Goal: Task Accomplishment & Management: Complete application form

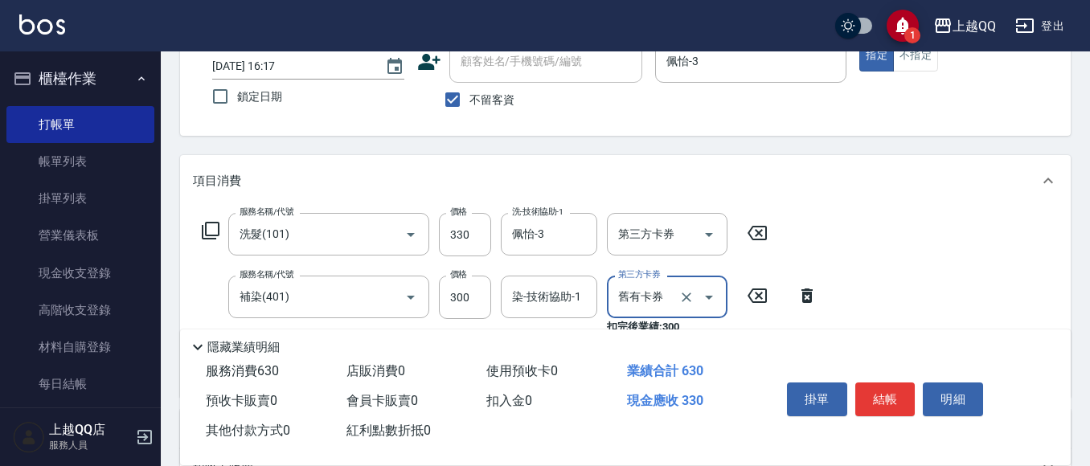
scroll to position [161, 0]
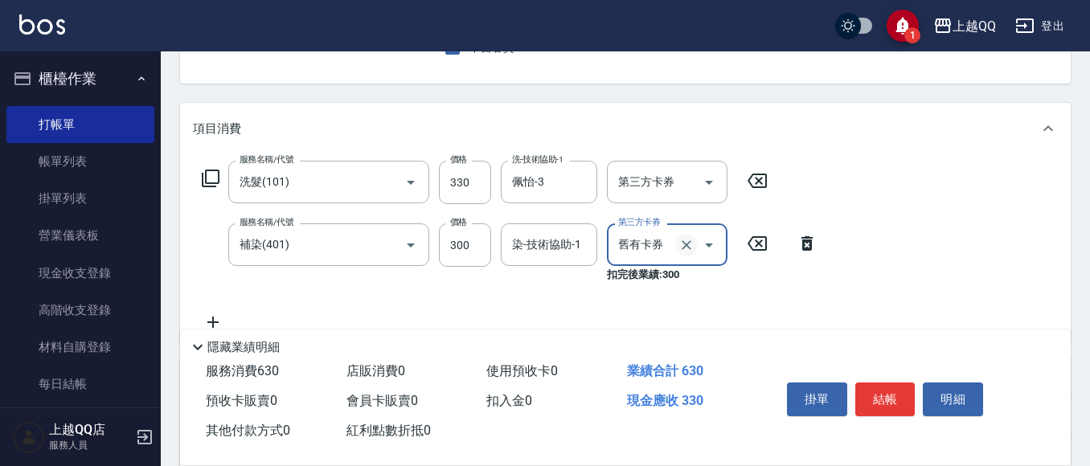
click at [685, 246] on icon "Clear" at bounding box center [686, 245] width 10 height 10
click at [550, 244] on div "染-技術協助-1 染-技術協助-1" at bounding box center [549, 244] width 96 height 43
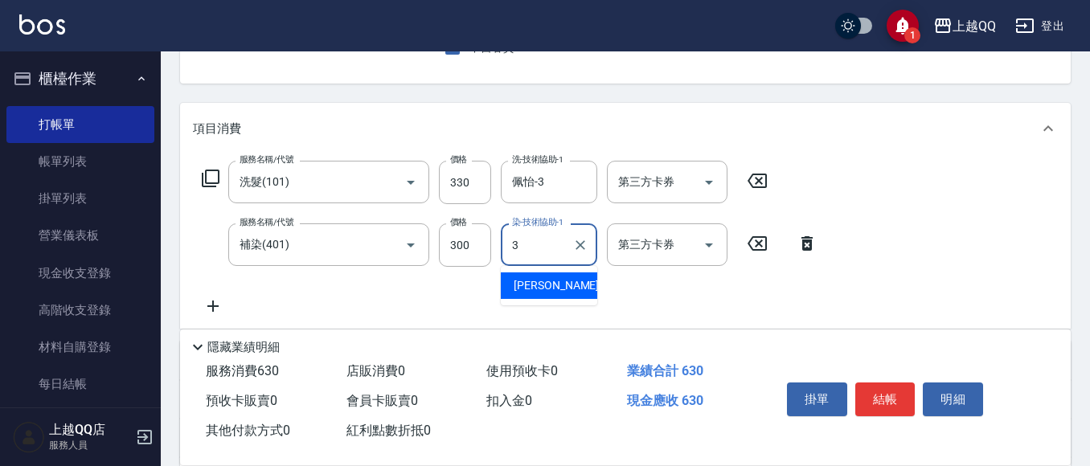
type input "佩怡-3"
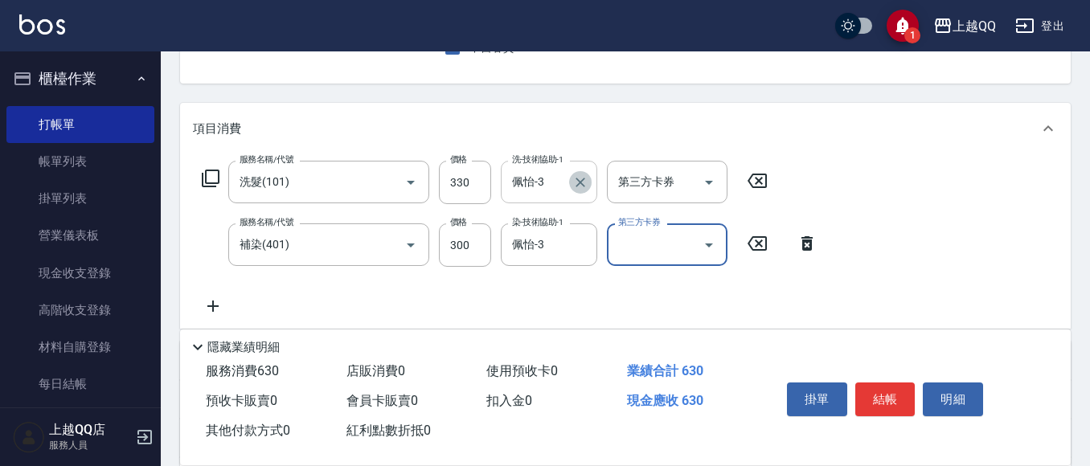
click at [583, 186] on icon "Clear" at bounding box center [580, 182] width 16 height 16
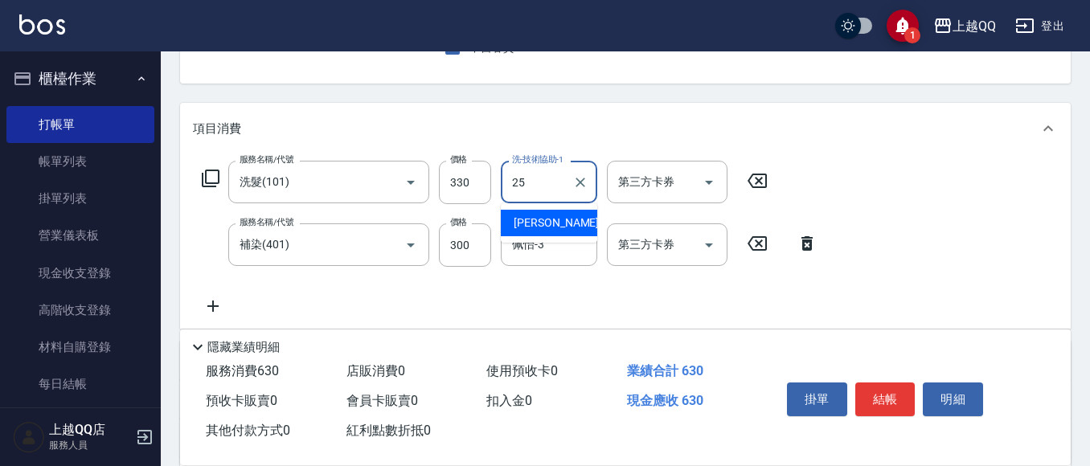
type input "[PERSON_NAME]-25"
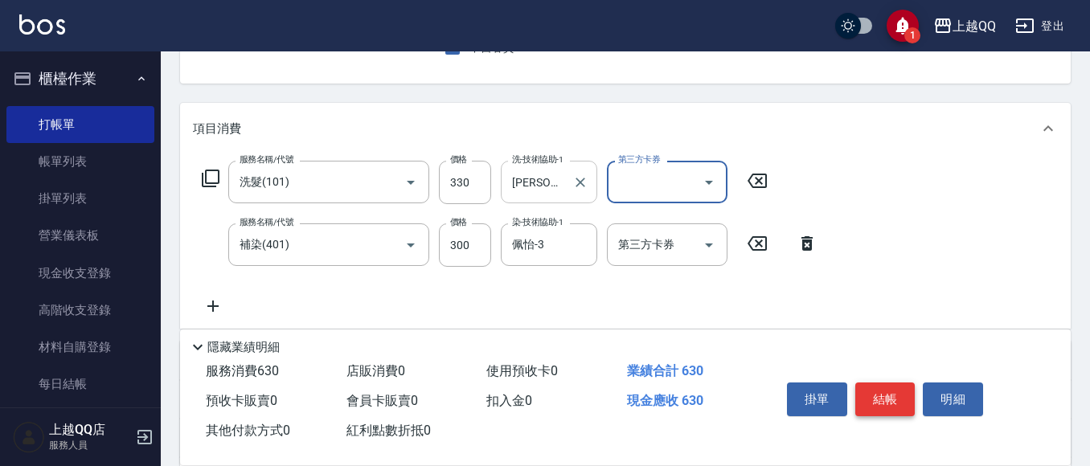
click at [886, 384] on button "結帳" at bounding box center [885, 399] width 60 height 34
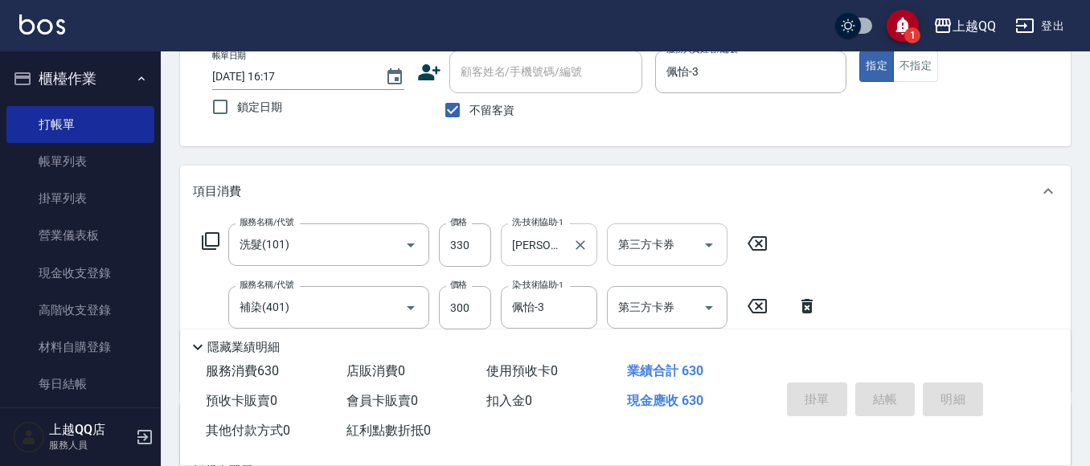
scroll to position [80, 0]
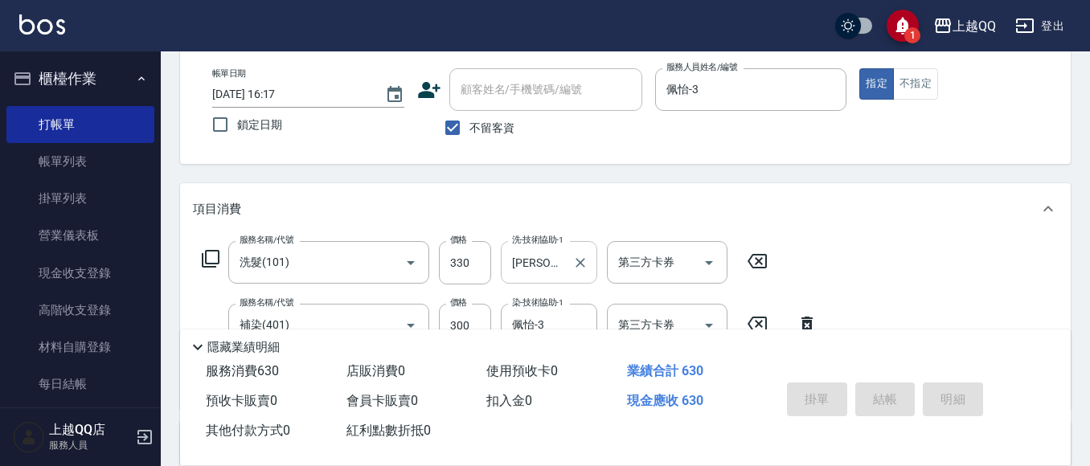
type input "[DATE] 17:29"
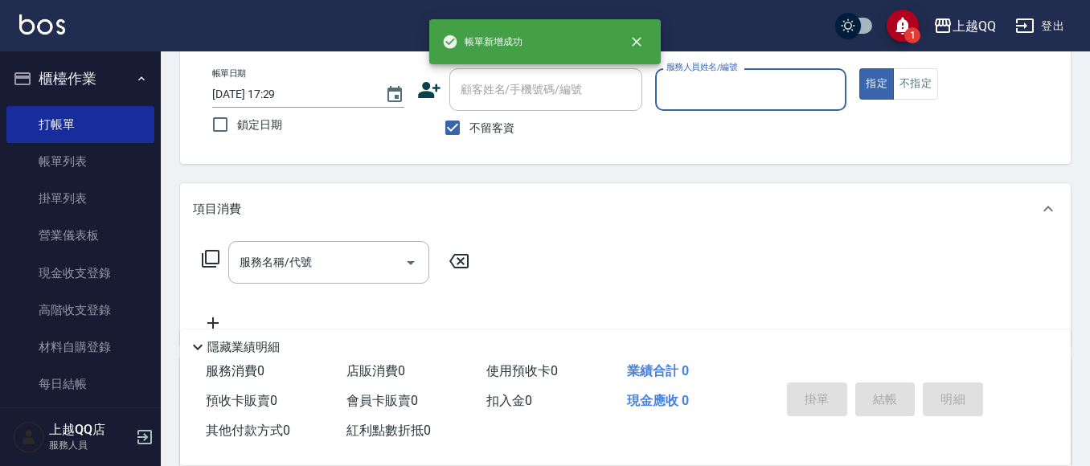
scroll to position [0, 0]
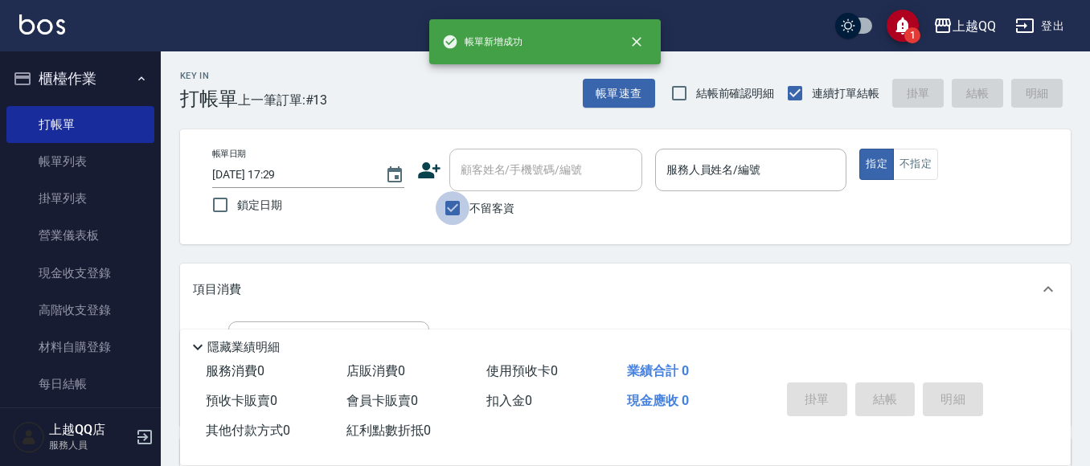
click at [446, 212] on input "不留客資" at bounding box center [452, 208] width 34 height 34
checkbox input "false"
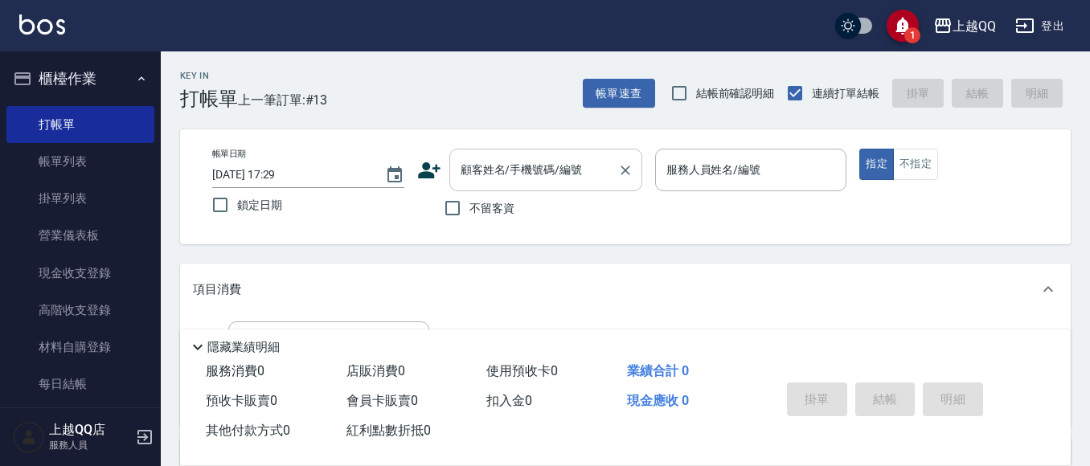
click at [472, 186] on div "顧客姓名/手機號碼/編號" at bounding box center [545, 170] width 193 height 43
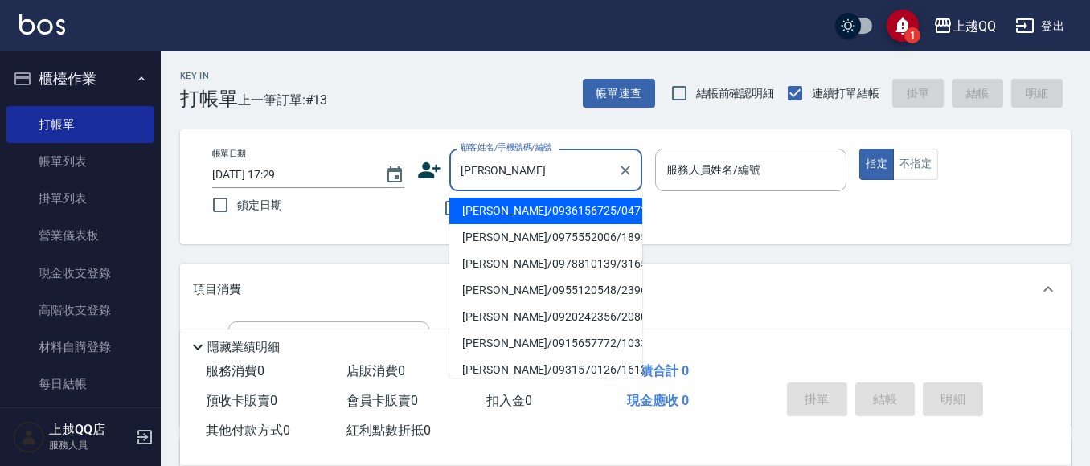
click at [484, 212] on li "[PERSON_NAME]/0936156725/0471" at bounding box center [545, 211] width 193 height 27
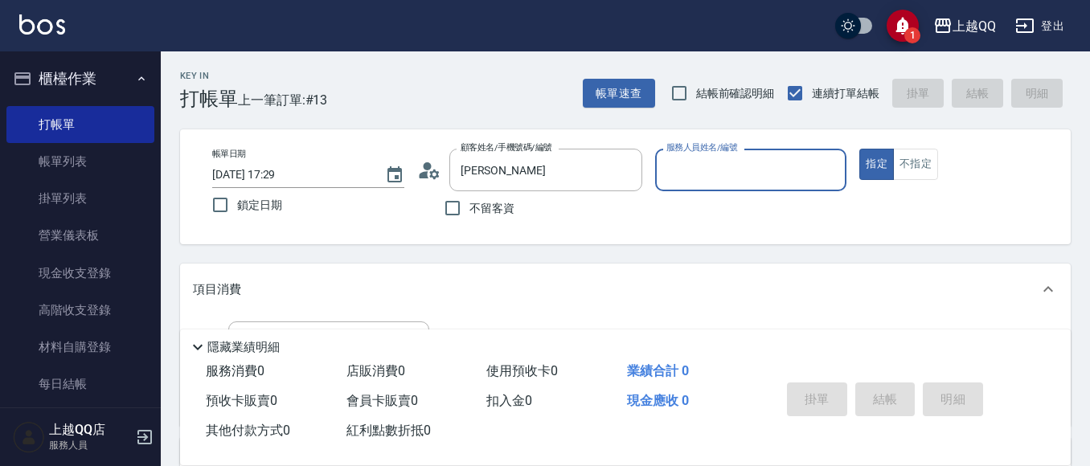
type input "[PERSON_NAME]/0936156725/0471"
type input "佩怡-3"
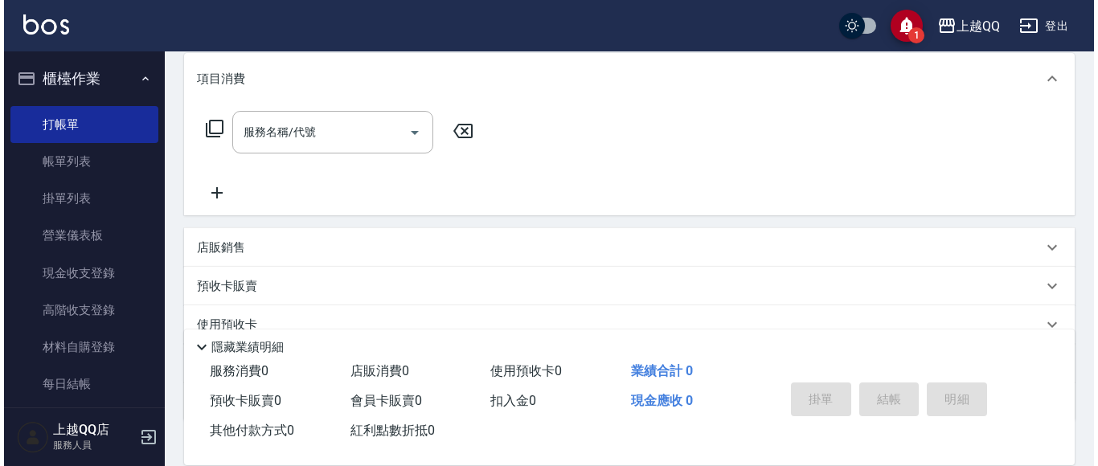
scroll to position [241, 0]
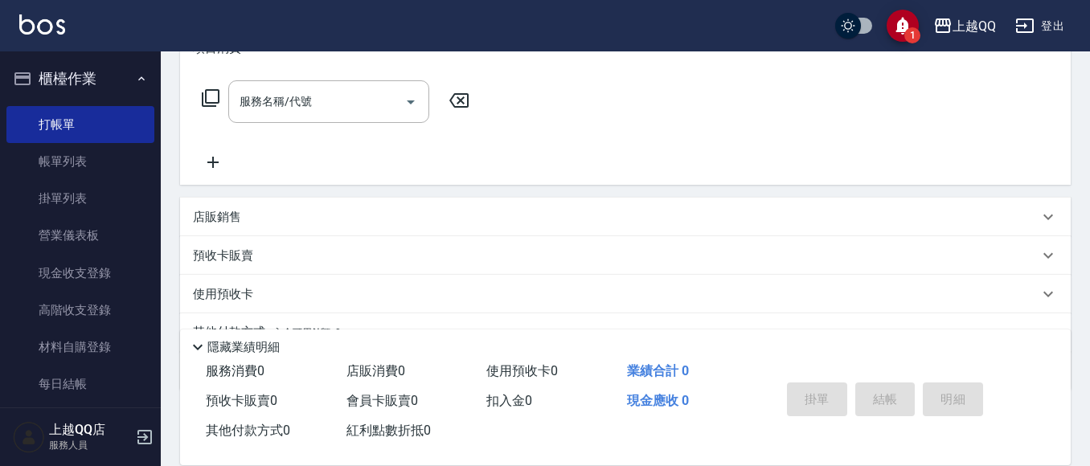
click at [216, 106] on icon at bounding box center [211, 98] width 18 height 18
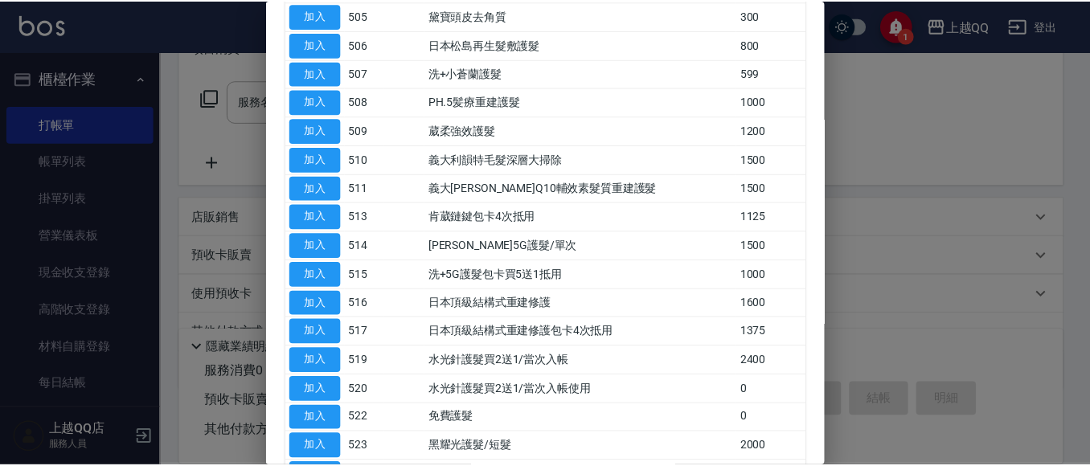
scroll to position [321, 0]
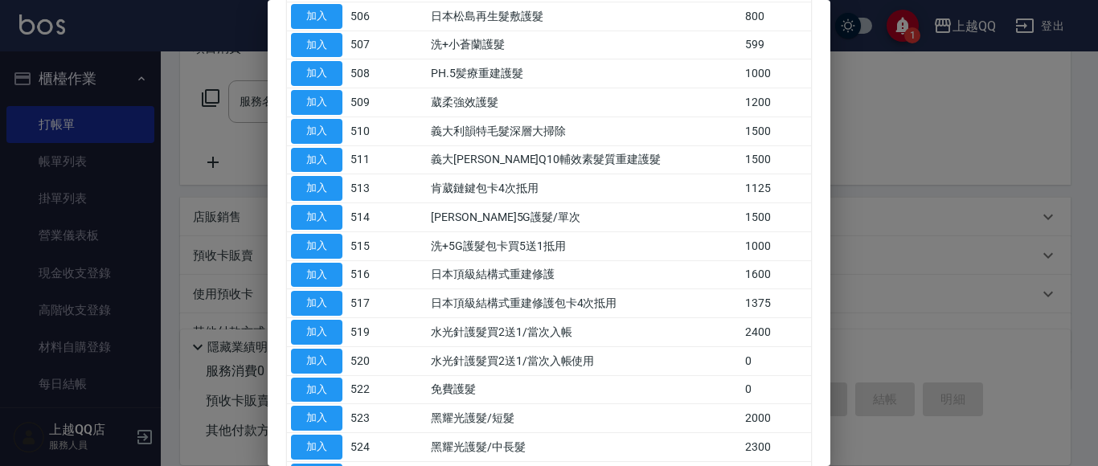
click at [345, 219] on td "加入" at bounding box center [316, 217] width 59 height 29
click at [315, 217] on button "加入" at bounding box center [316, 217] width 51 height 25
type input "[PERSON_NAME]5G護髮/單次(514)"
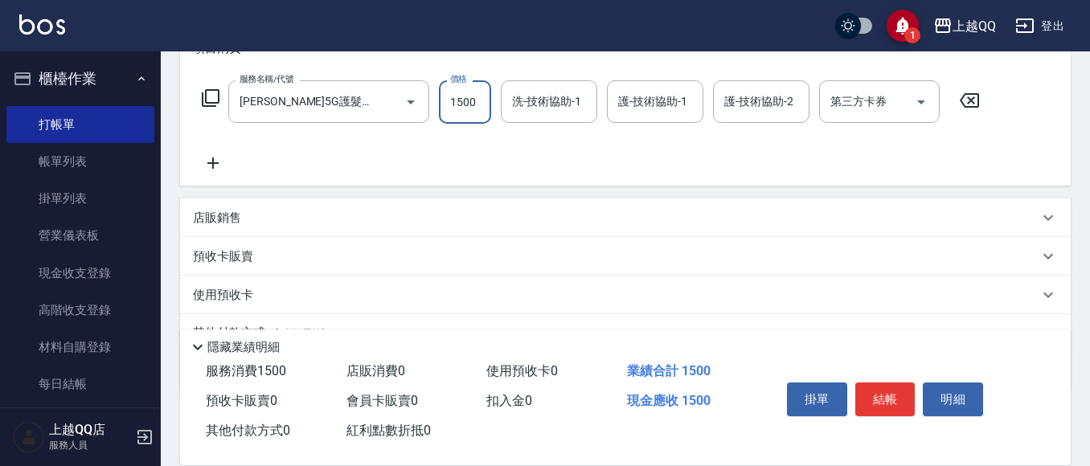
click at [475, 115] on input "1500" at bounding box center [465, 101] width 52 height 43
type input "1250"
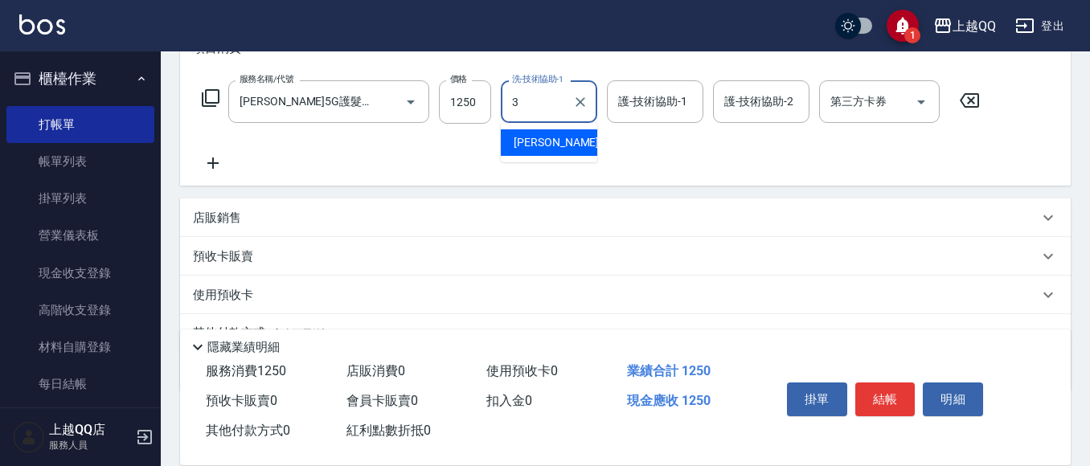
type input "佩怡-3"
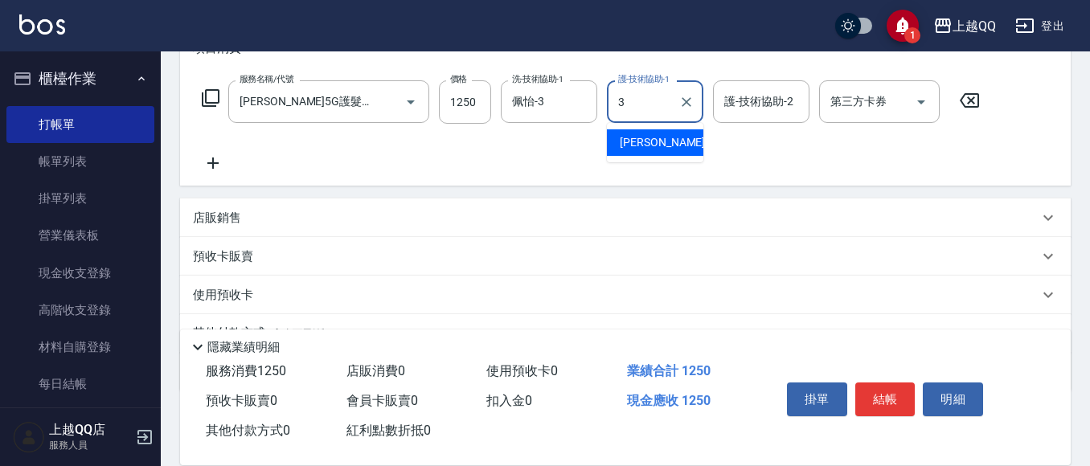
type input "佩怡-3"
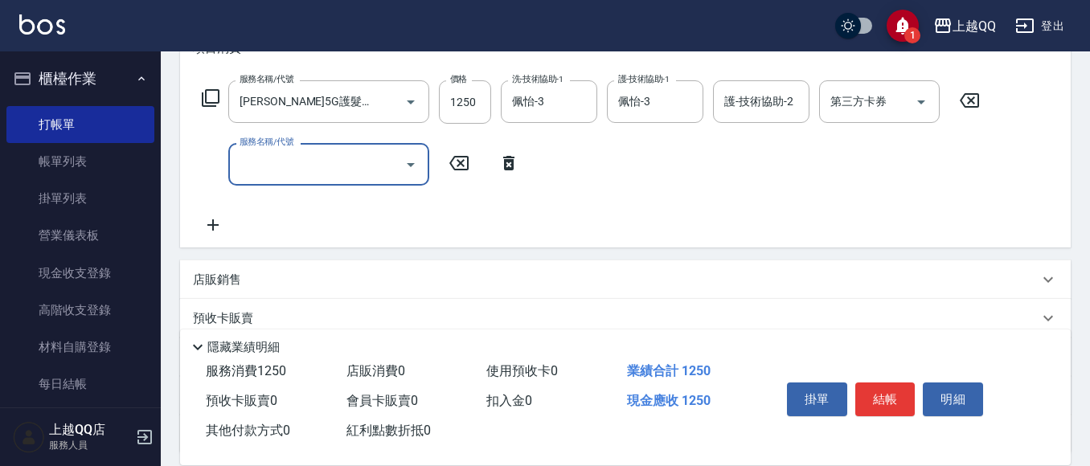
scroll to position [0, 0]
type input "設計染髮(404)"
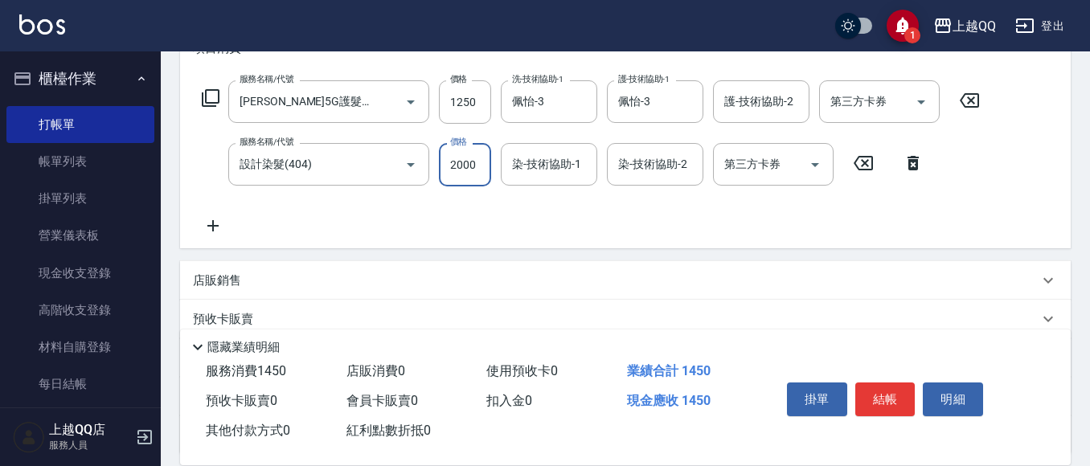
type input "2000"
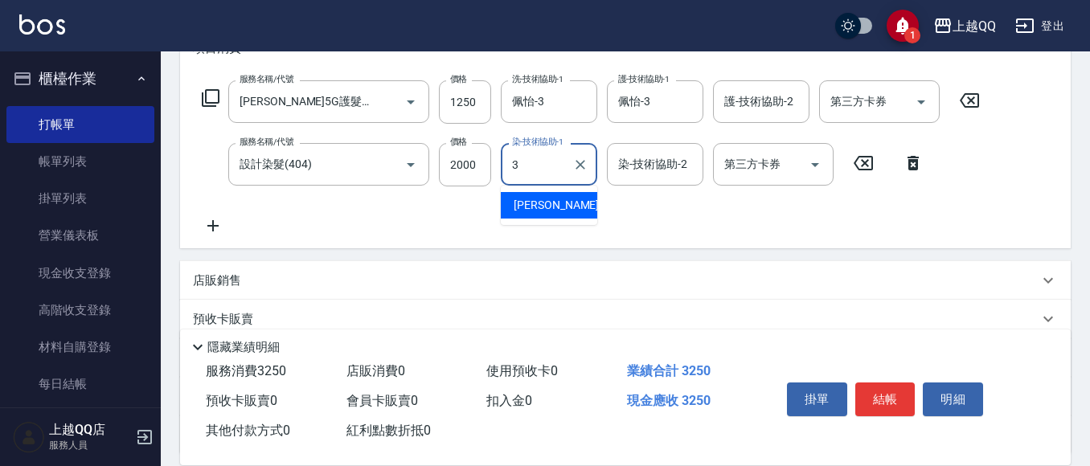
type input "佩怡-3"
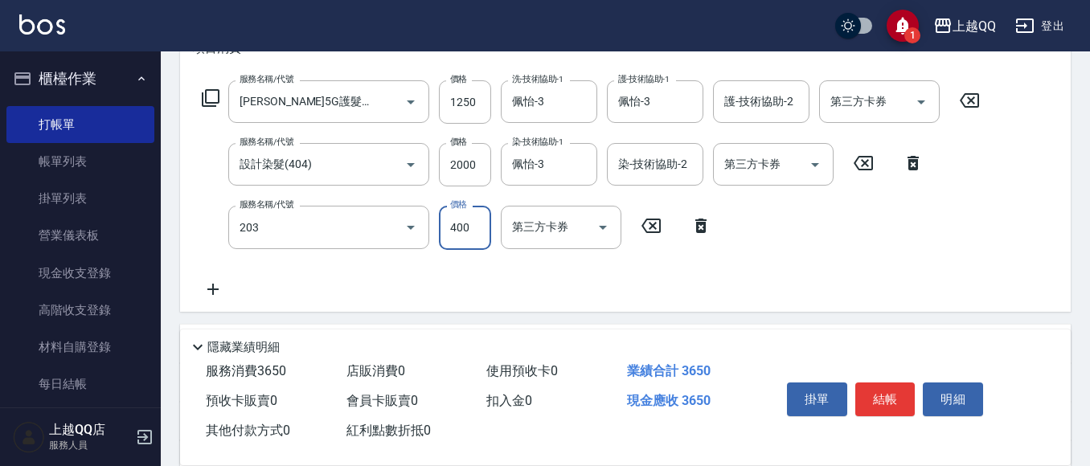
type input "指定單剪(203)"
type input "350"
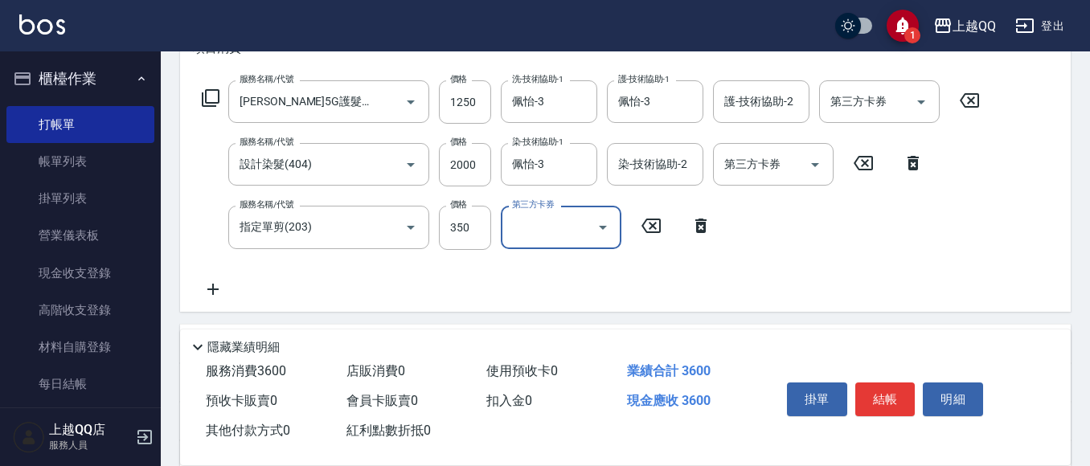
click at [873, 386] on button "結帳" at bounding box center [885, 399] width 60 height 34
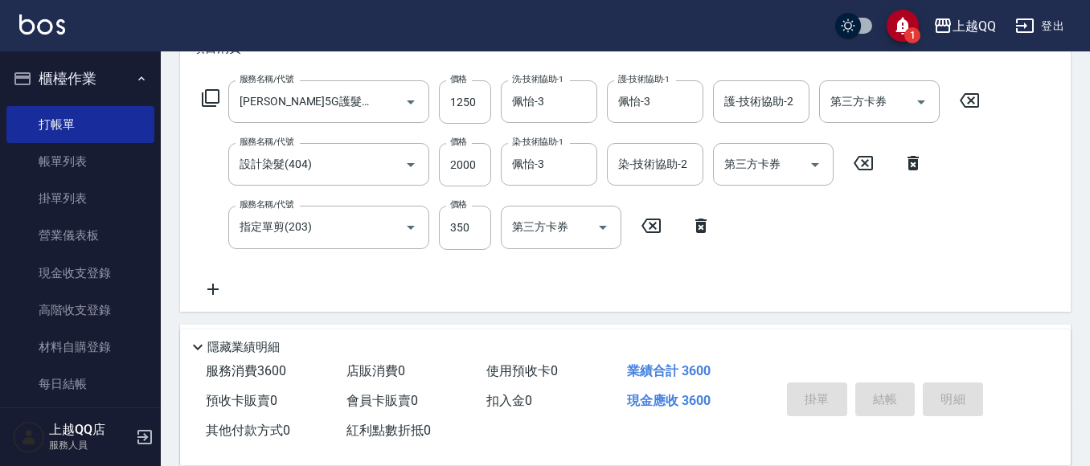
type input "[DATE] 17:30"
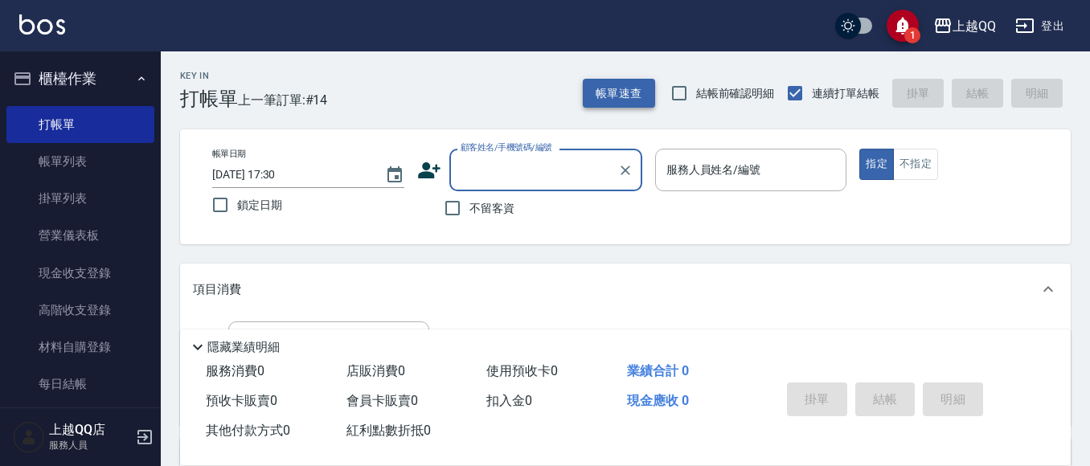
click at [629, 107] on button "帳單速查" at bounding box center [619, 94] width 72 height 30
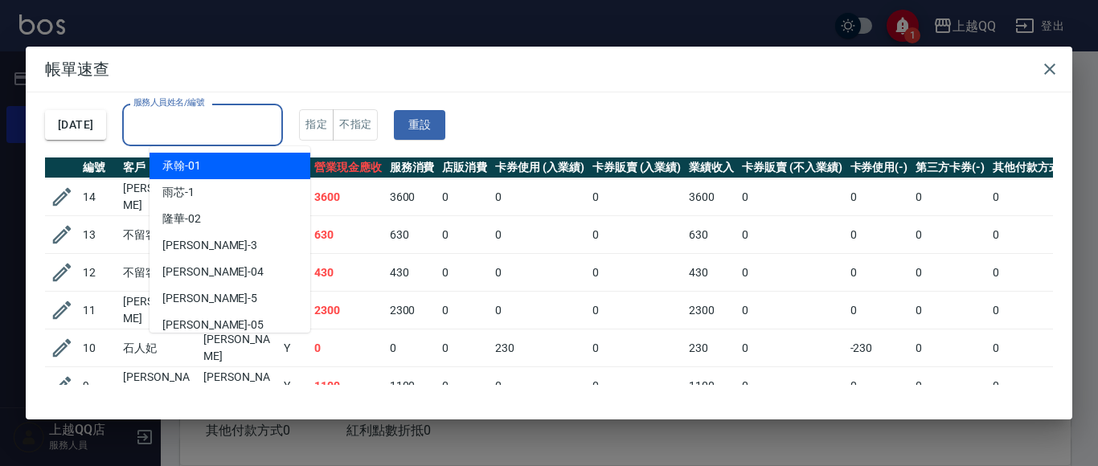
click at [276, 115] on input "服務人員姓名/編號" at bounding box center [202, 125] width 146 height 28
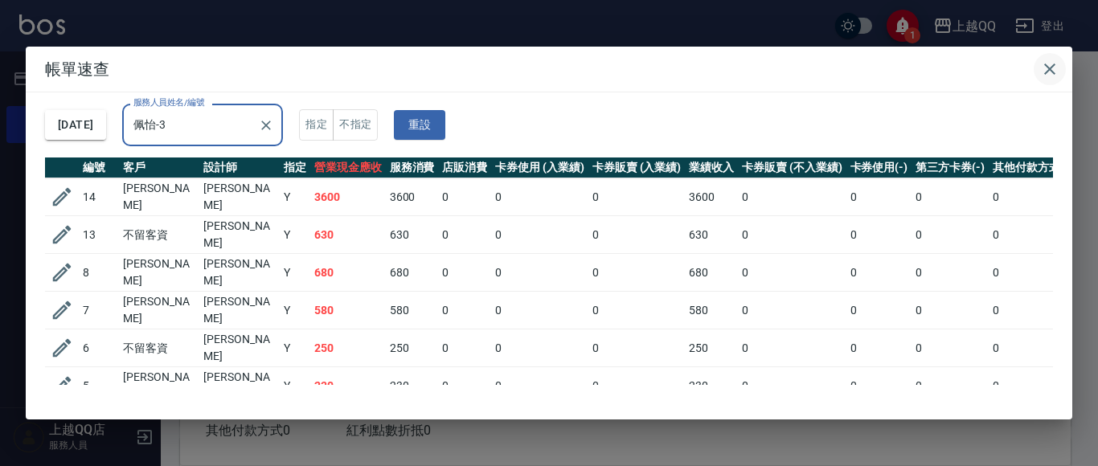
type input "佩怡-3"
drag, startPoint x: 1054, startPoint y: 66, endPoint x: 1040, endPoint y: 74, distance: 16.5
click at [1053, 66] on icon "button" at bounding box center [1049, 68] width 19 height 19
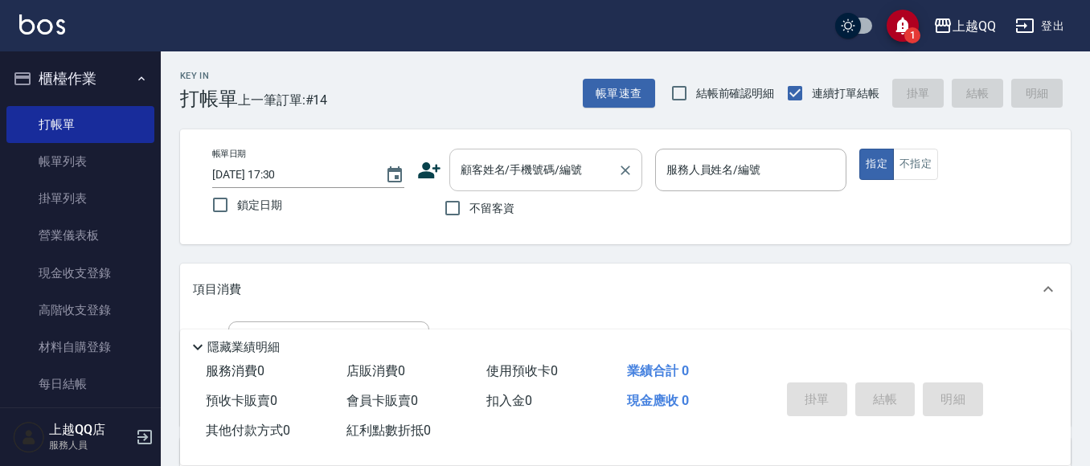
click at [529, 180] on input "顧客姓名/手機號碼/編號" at bounding box center [533, 170] width 154 height 28
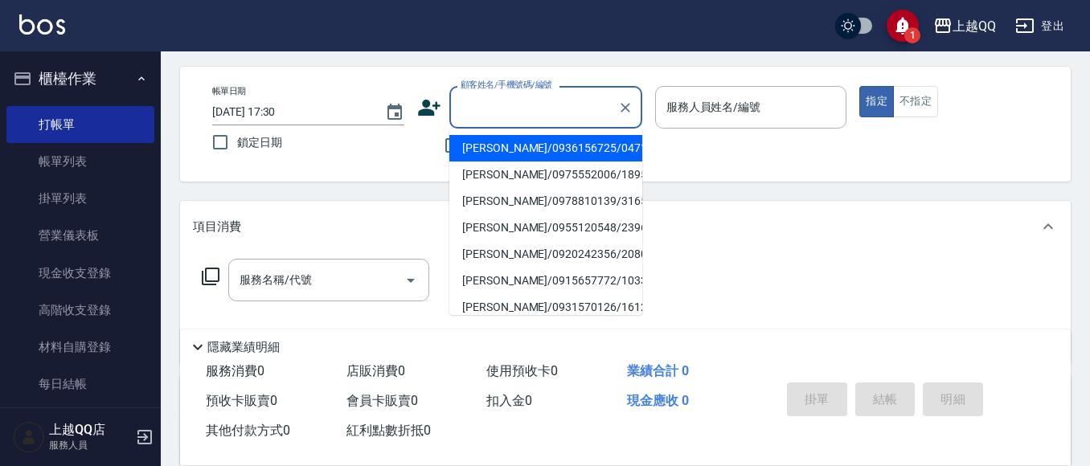
scroll to position [80, 0]
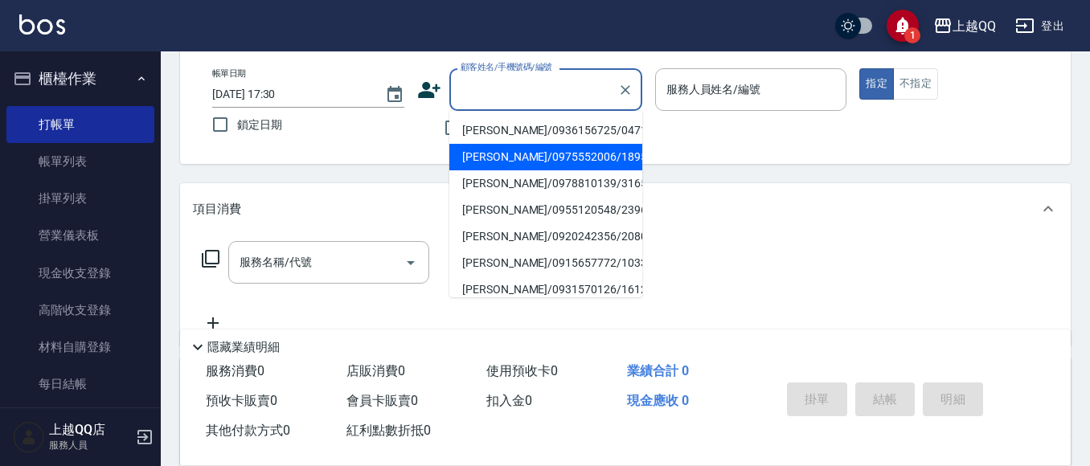
click at [670, 143] on div "帳單日期 [DATE] 17:30 鎖定日期 顧客姓名/手機號碼/編號 顧客姓名/手機號碼/編號 不留客資 服務人員姓名/編號 服務人員姓名/編號 指定 不指定" at bounding box center [625, 106] width 852 height 76
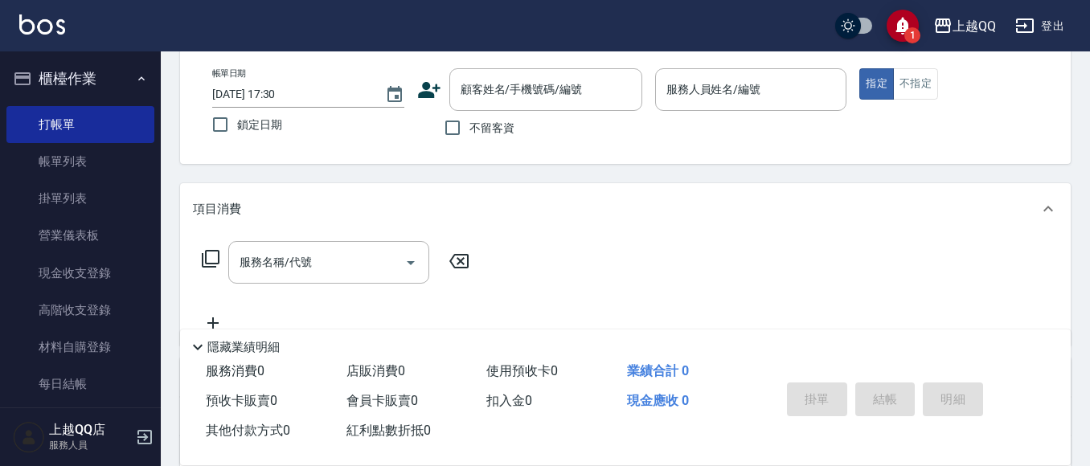
click at [485, 130] on span "不留客資" at bounding box center [491, 128] width 45 height 17
click at [469, 130] on input "不留客資" at bounding box center [452, 128] width 34 height 34
checkbox input "true"
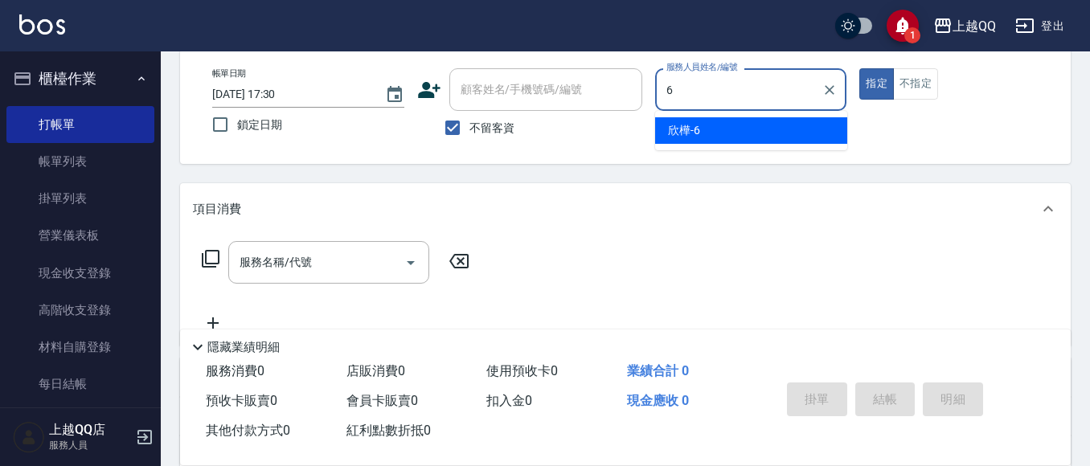
type input "欣樺-6"
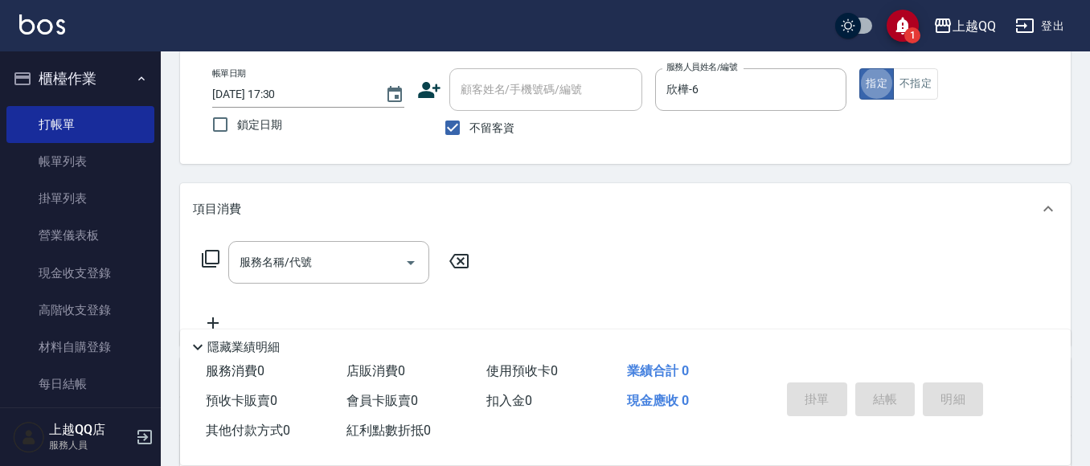
type button "true"
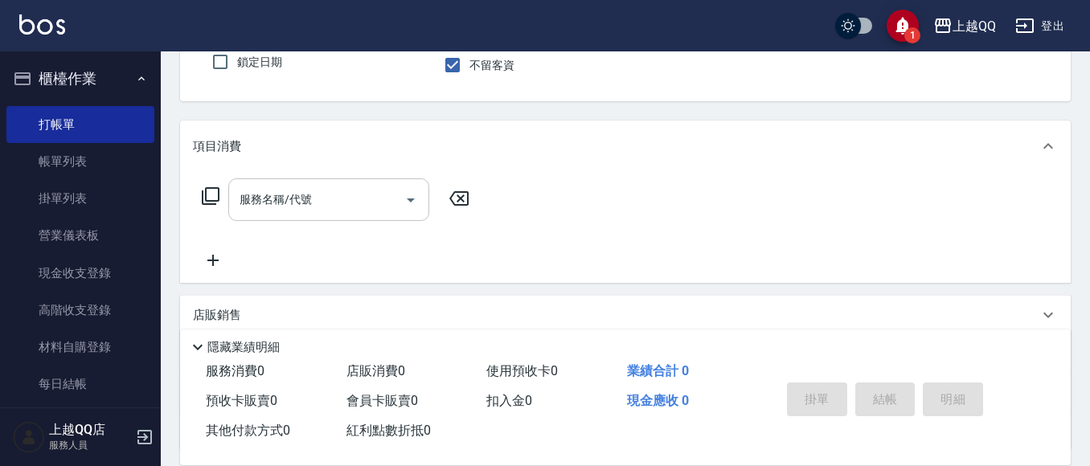
scroll to position [161, 0]
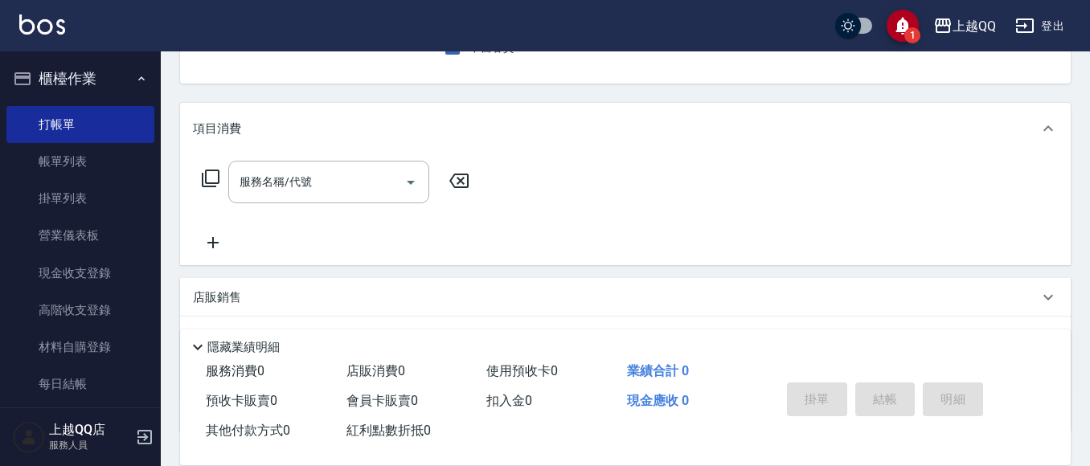
click at [217, 181] on icon at bounding box center [210, 178] width 19 height 19
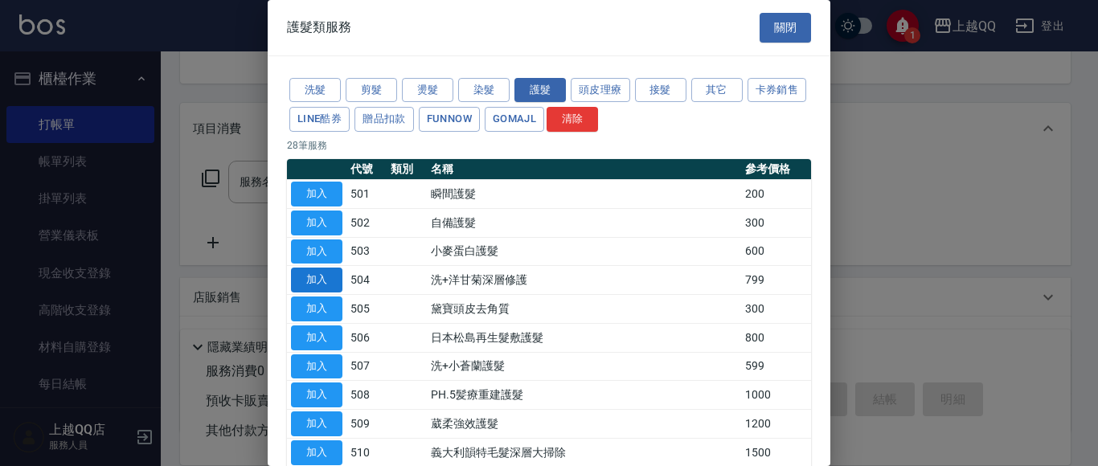
click at [321, 285] on button "加入" at bounding box center [316, 280] width 51 height 25
type input "洗+洋甘菊深層修護(504)"
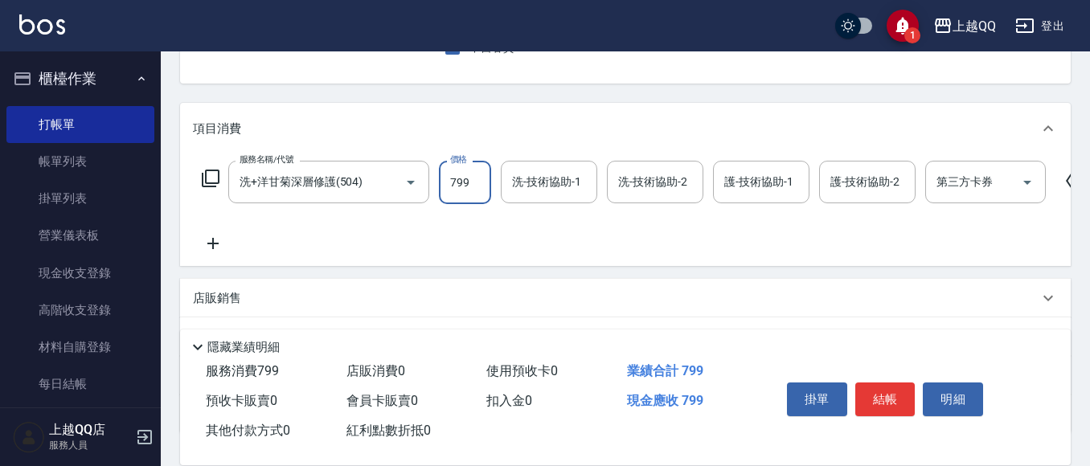
drag, startPoint x: 460, startPoint y: 182, endPoint x: 468, endPoint y: 81, distance: 101.5
click at [461, 182] on input "799" at bounding box center [465, 182] width 52 height 43
type input "999"
type input "6"
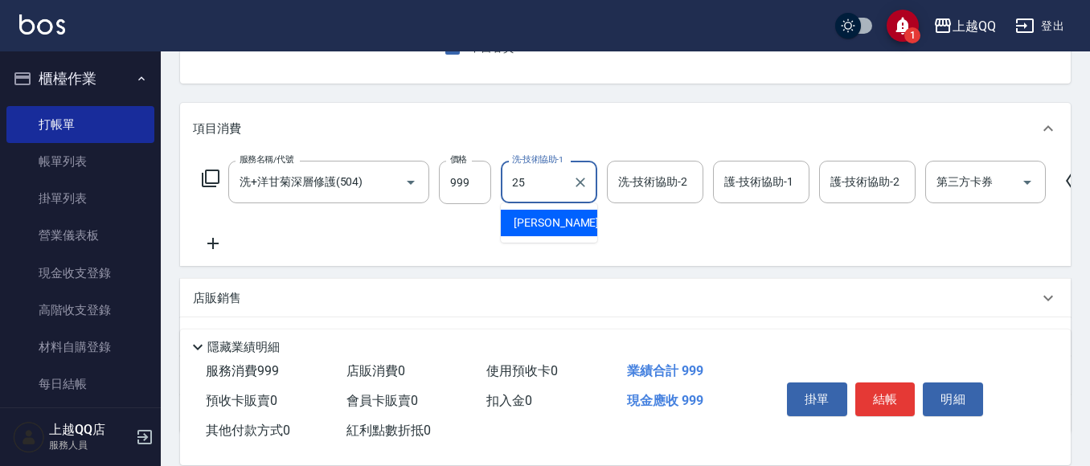
type input "[PERSON_NAME]-25"
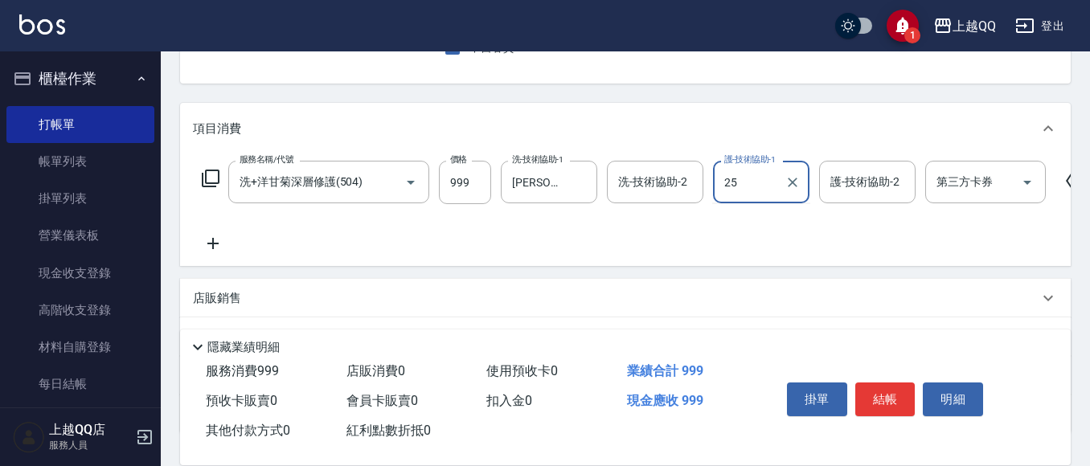
type input "[PERSON_NAME]-25"
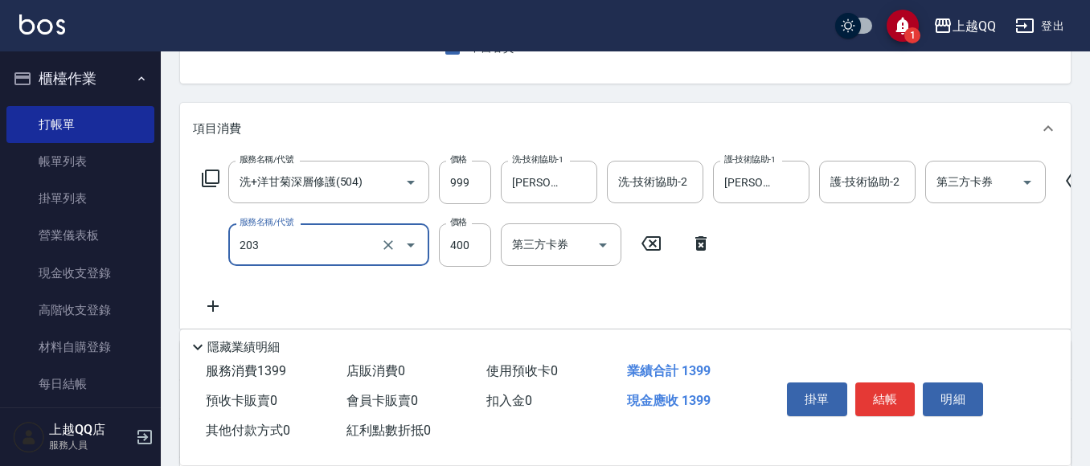
type input "指定單剪(203)"
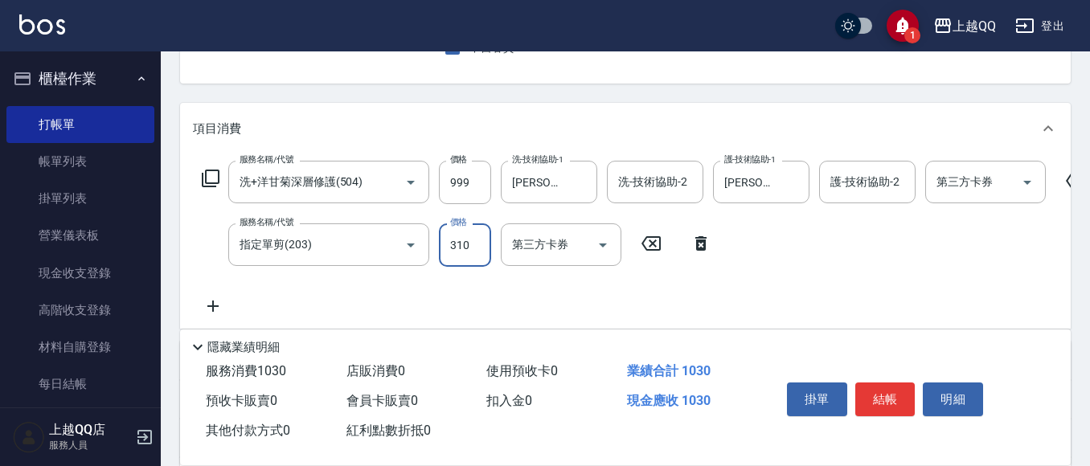
type input "310"
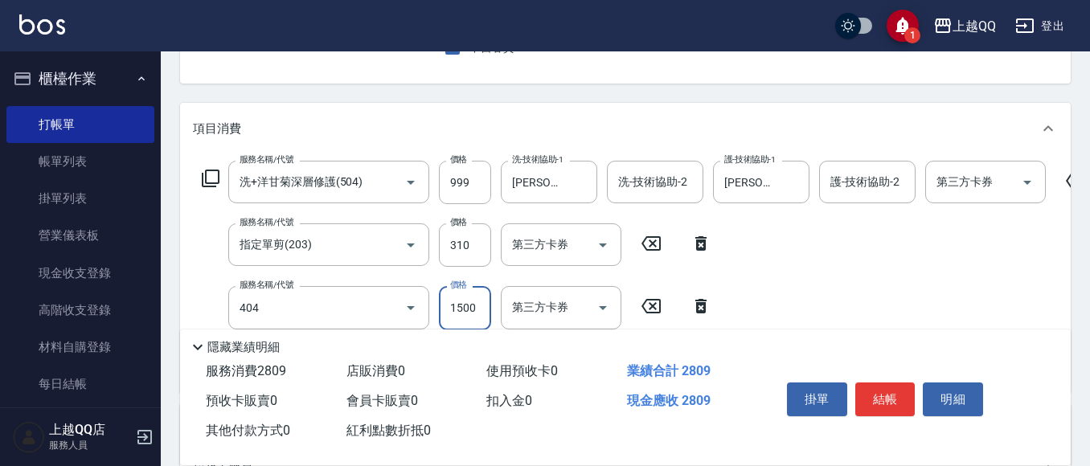
type input "設計染髮(404)"
type input "1400"
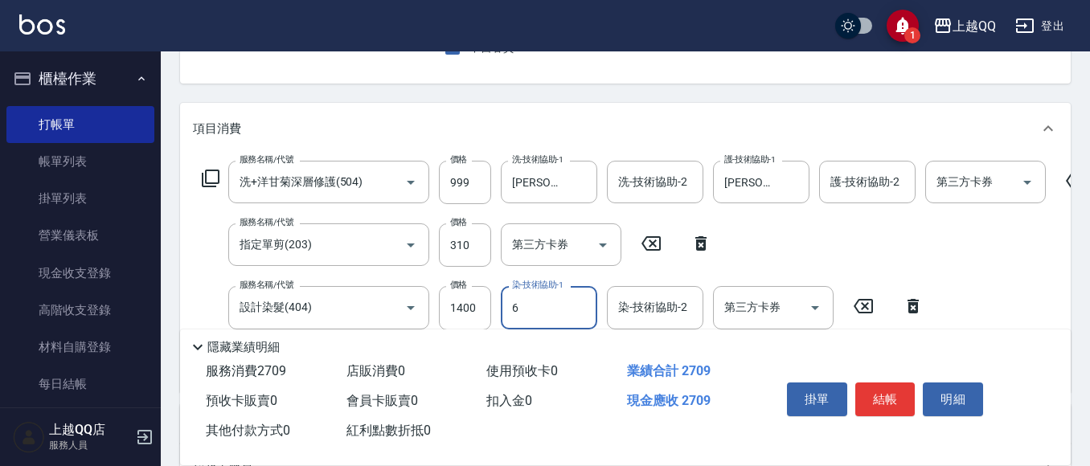
type input "欣樺-6"
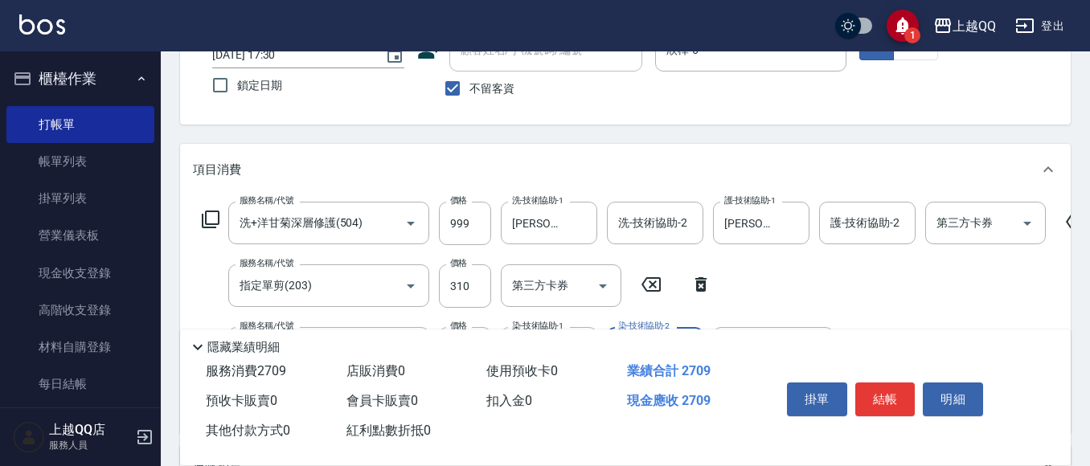
scroll to position [121, 0]
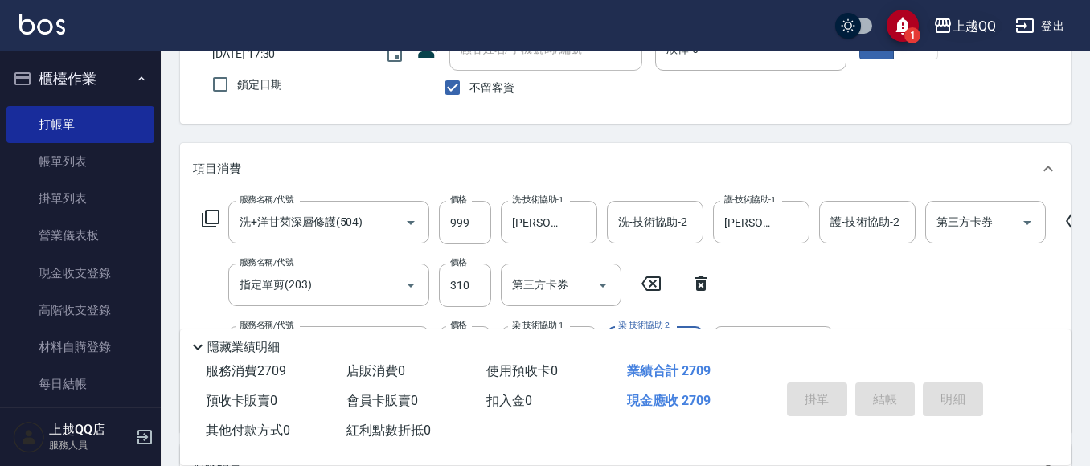
type input "[DATE] 17:52"
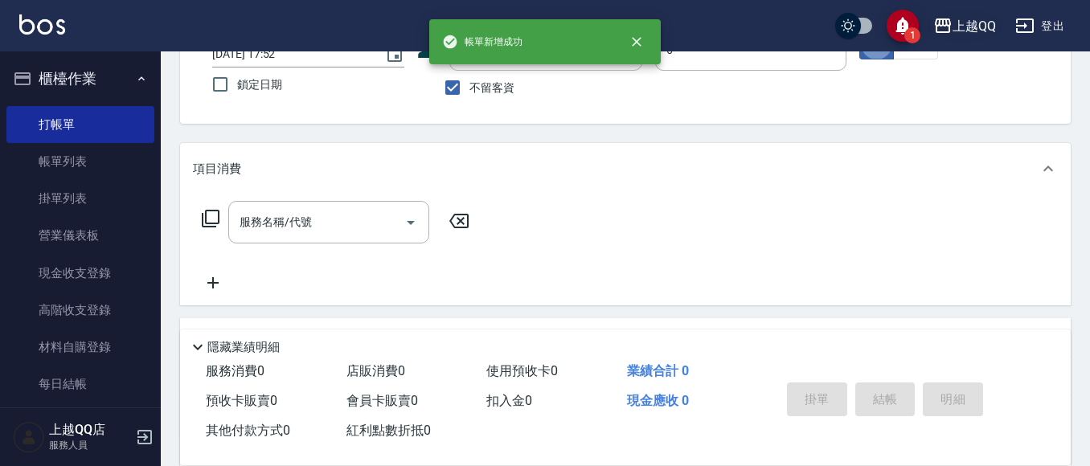
type input "欣樺-6"
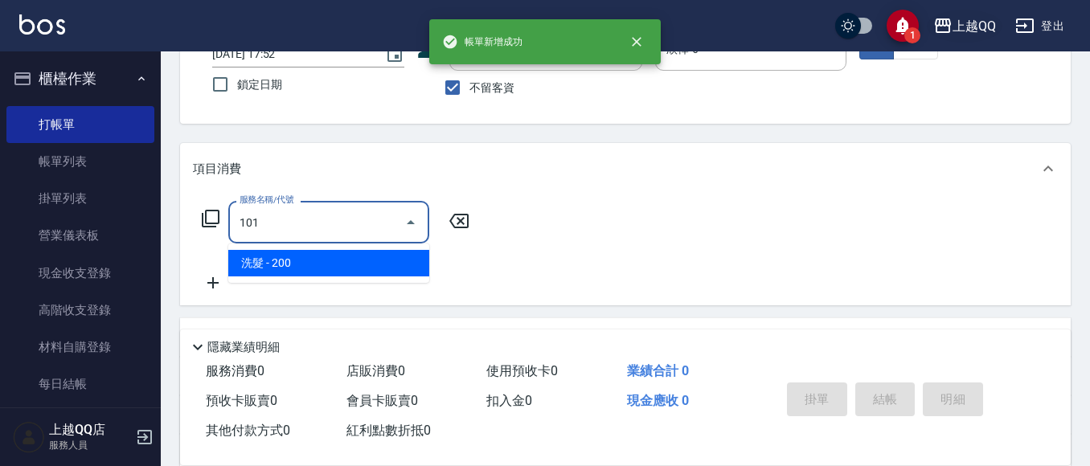
type input "洗髮(101)"
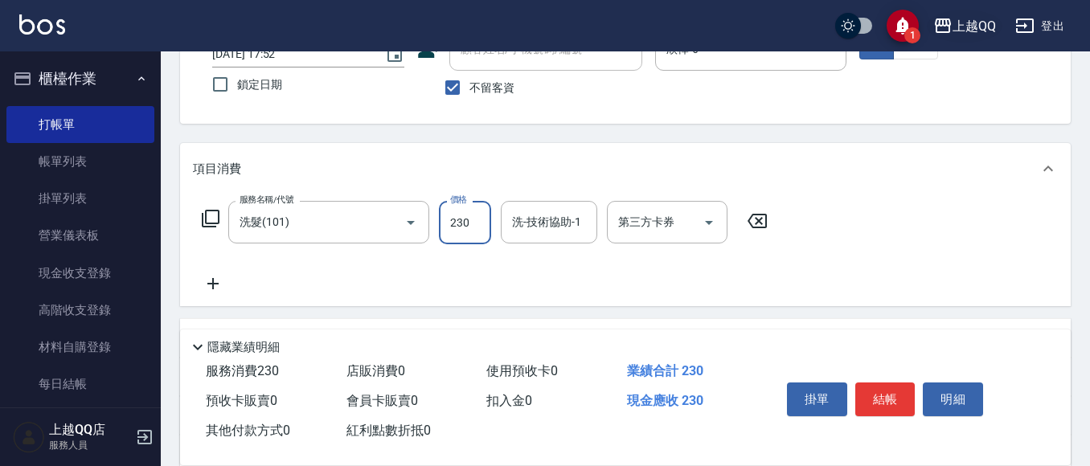
type input "230"
type input "1"
type input "[PERSON_NAME]-25"
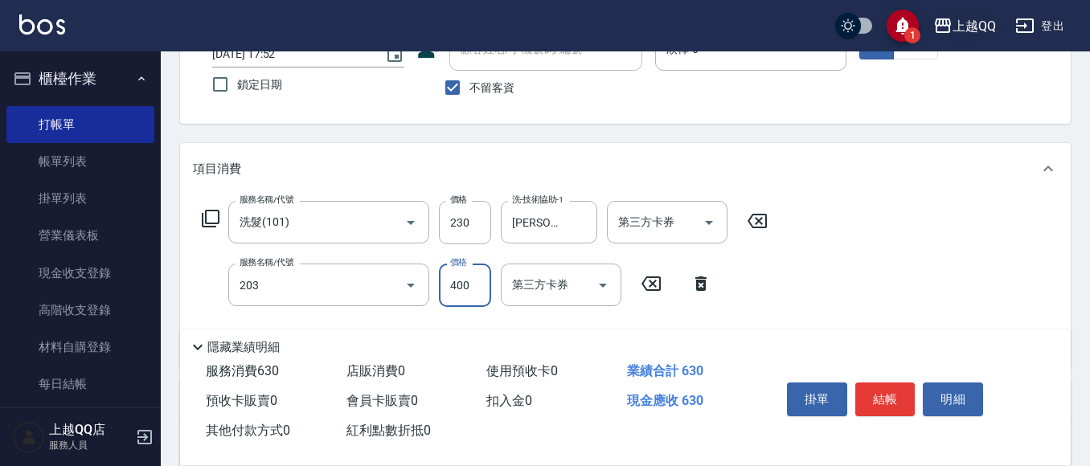
type input "指定單剪(203)"
type input "280"
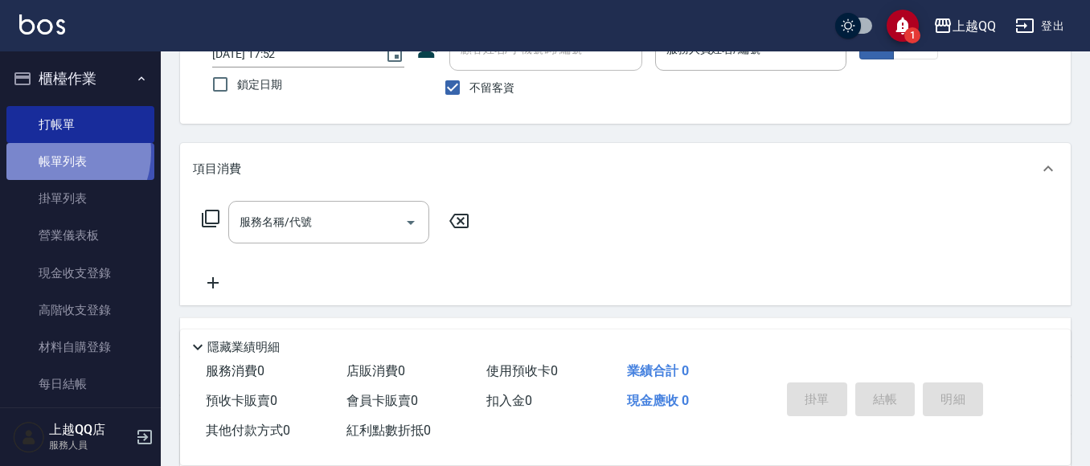
click at [58, 153] on link "帳單列表" at bounding box center [80, 161] width 148 height 37
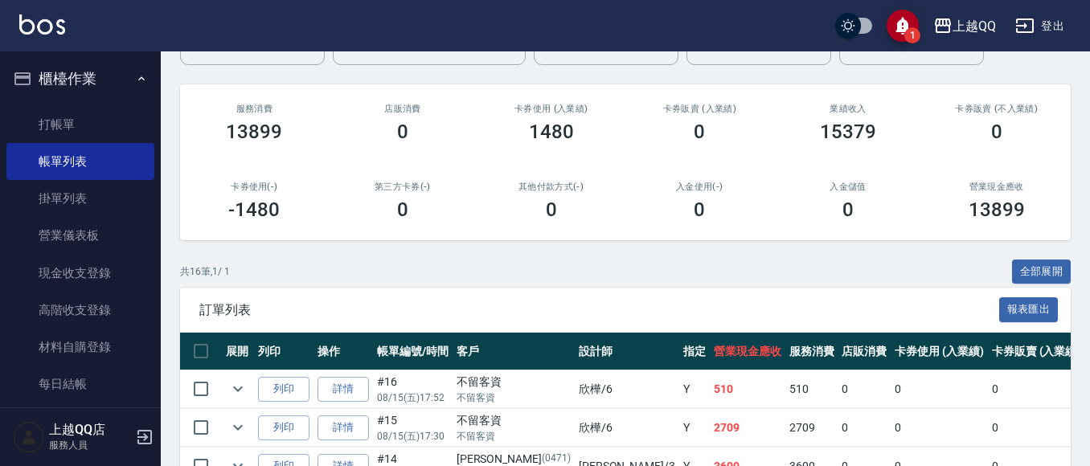
scroll to position [321, 0]
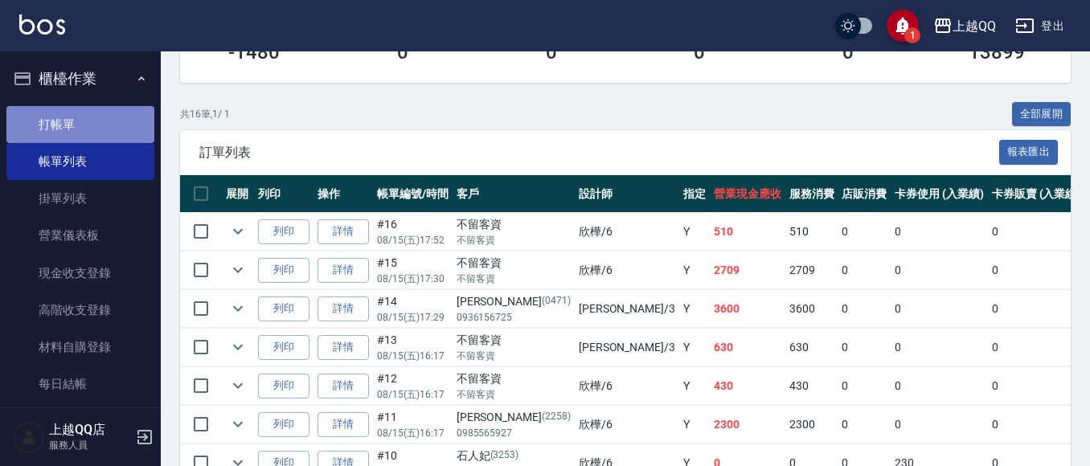
click at [93, 108] on link "打帳單" at bounding box center [80, 124] width 148 height 37
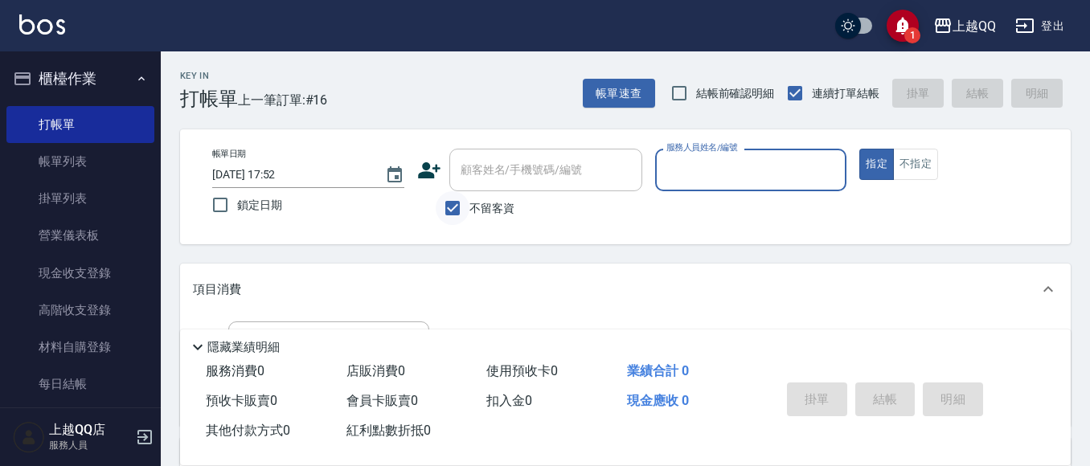
click at [447, 203] on input "不留客資" at bounding box center [452, 208] width 34 height 34
checkbox input "false"
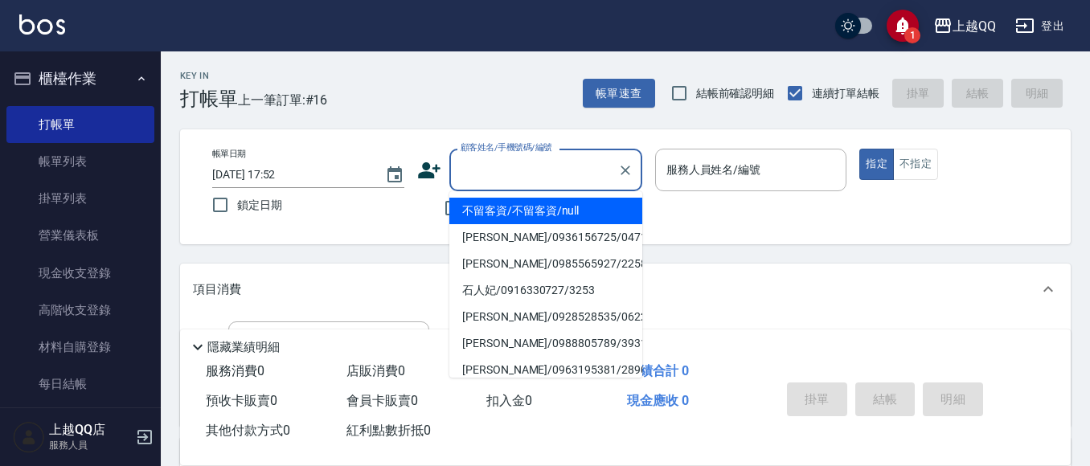
click at [466, 178] on input "顧客姓名/手機號碼/編號" at bounding box center [533, 170] width 154 height 28
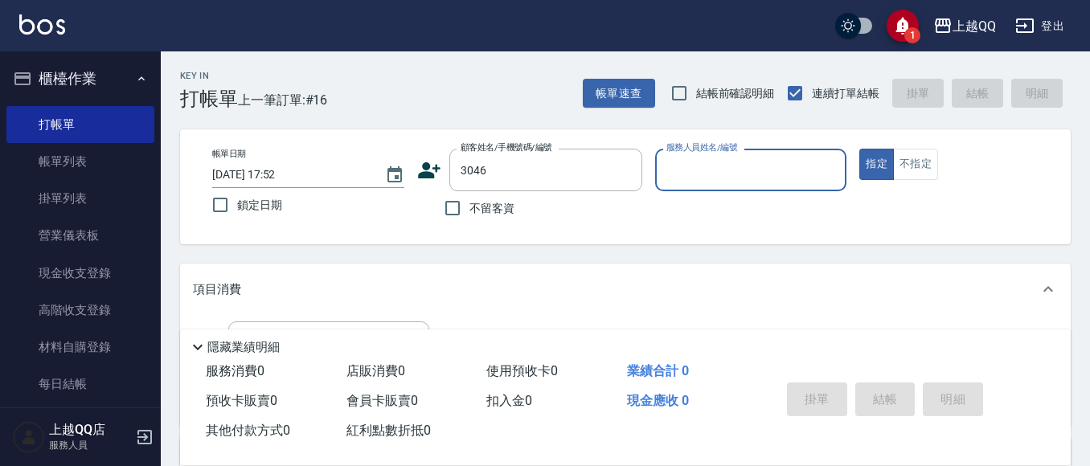
type input "[PERSON_NAME]/0952768723/3046"
type input "佩怡-3"
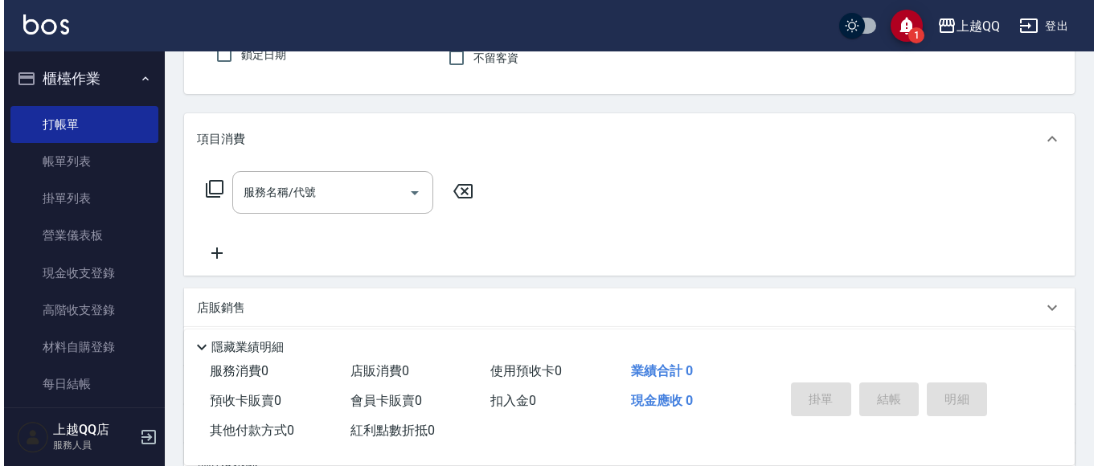
scroll to position [161, 0]
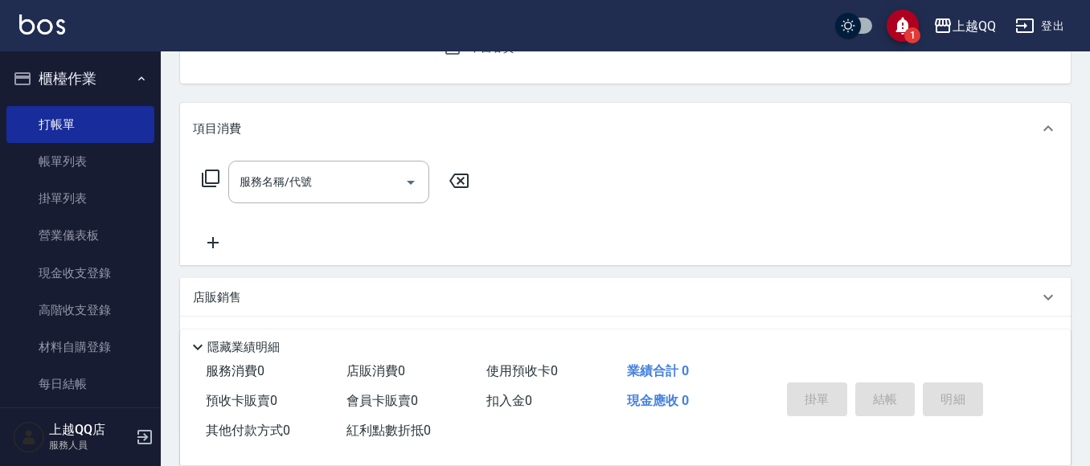
click at [211, 179] on icon at bounding box center [210, 178] width 19 height 19
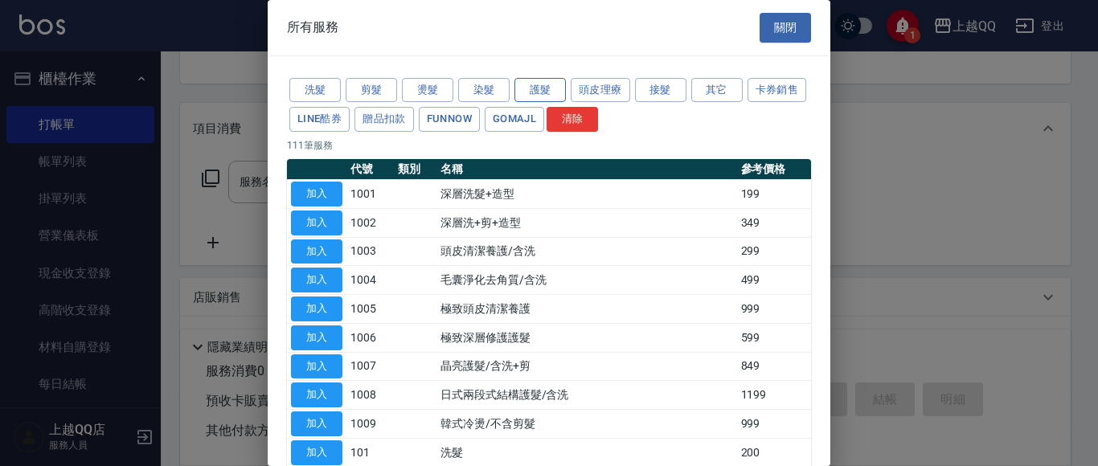
click at [535, 86] on button "護髮" at bounding box center [539, 90] width 51 height 25
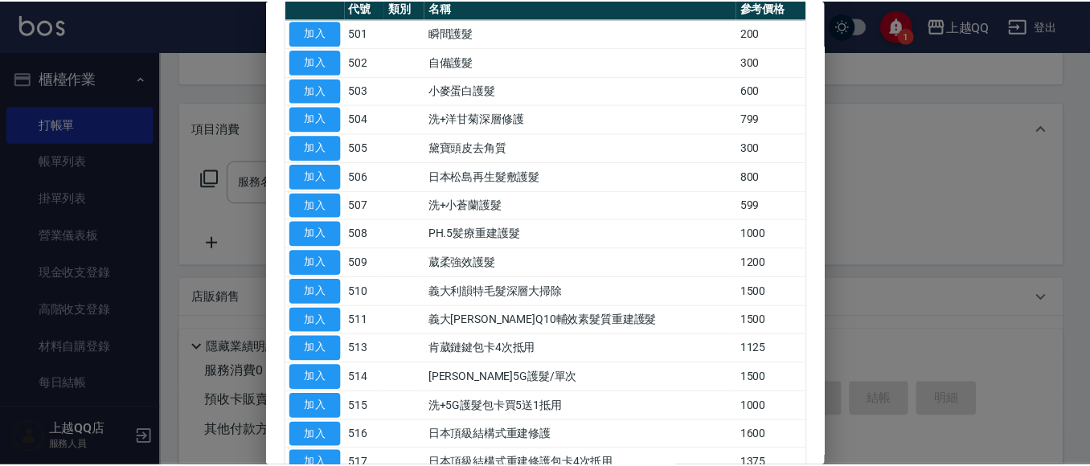
scroll to position [241, 0]
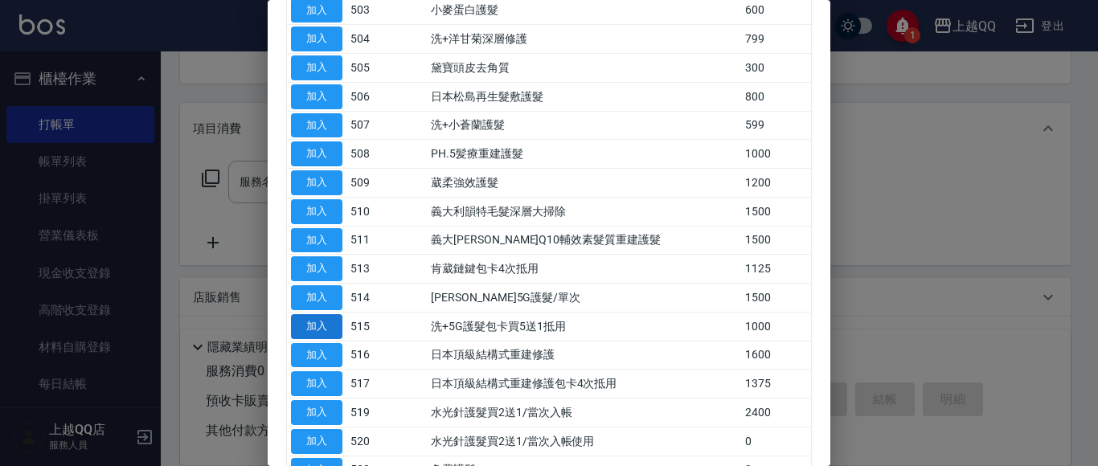
click at [329, 317] on button "加入" at bounding box center [316, 326] width 51 height 25
type input "洗+5G護髮包卡買5送1抵用(515)"
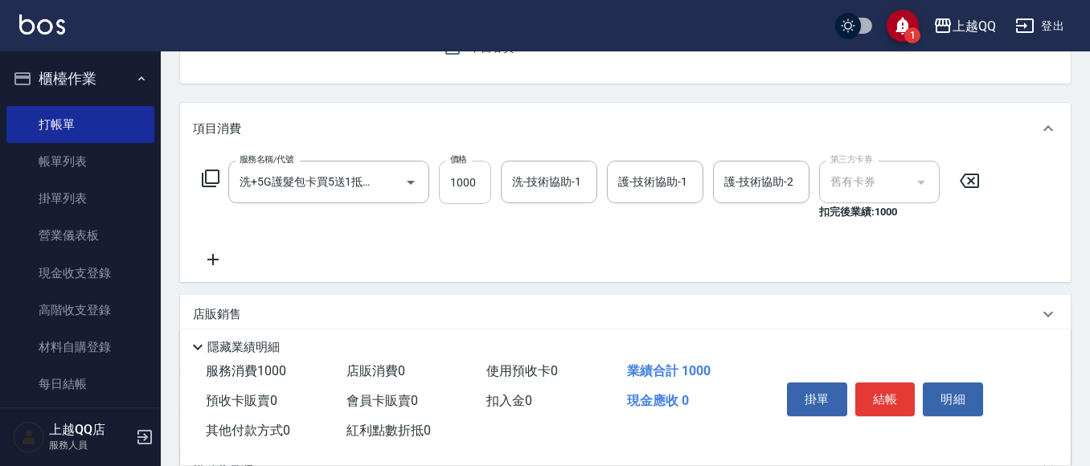
click at [448, 188] on input "1000" at bounding box center [465, 182] width 52 height 43
click at [211, 183] on icon at bounding box center [211, 179] width 18 height 18
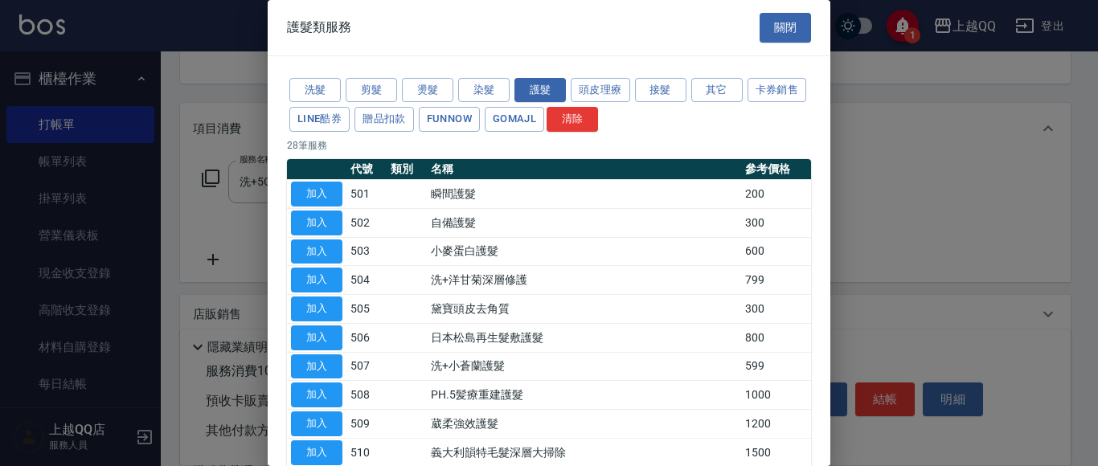
click at [770, 30] on button "關閉" at bounding box center [784, 28] width 51 height 30
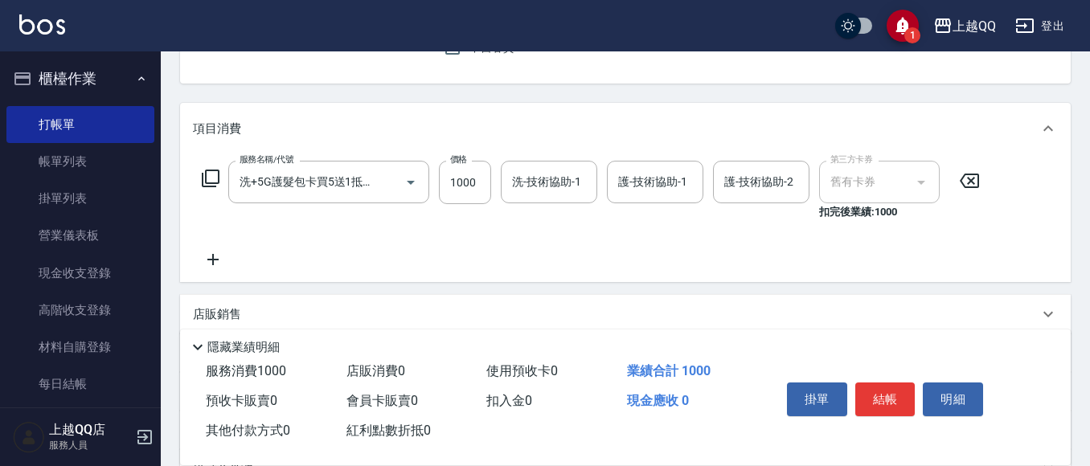
click at [981, 180] on icon at bounding box center [969, 180] width 40 height 19
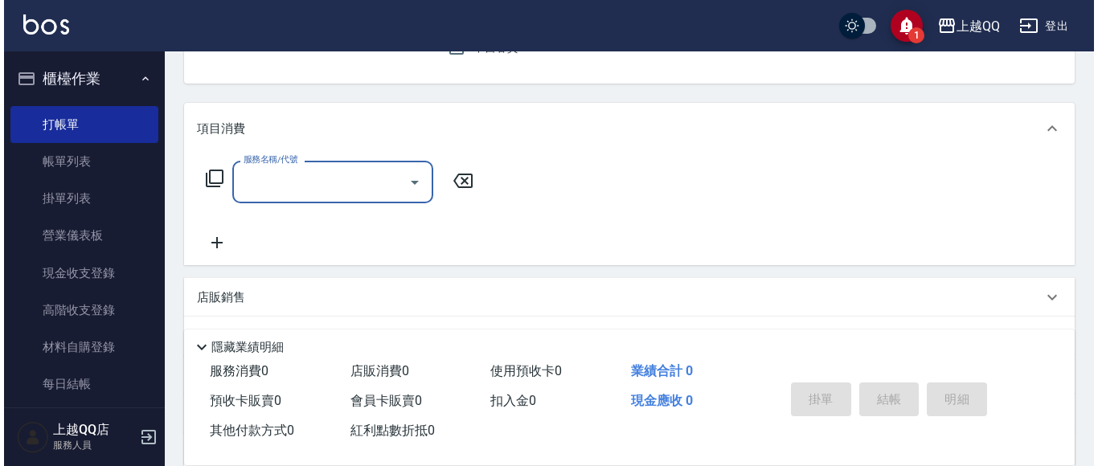
scroll to position [0, 0]
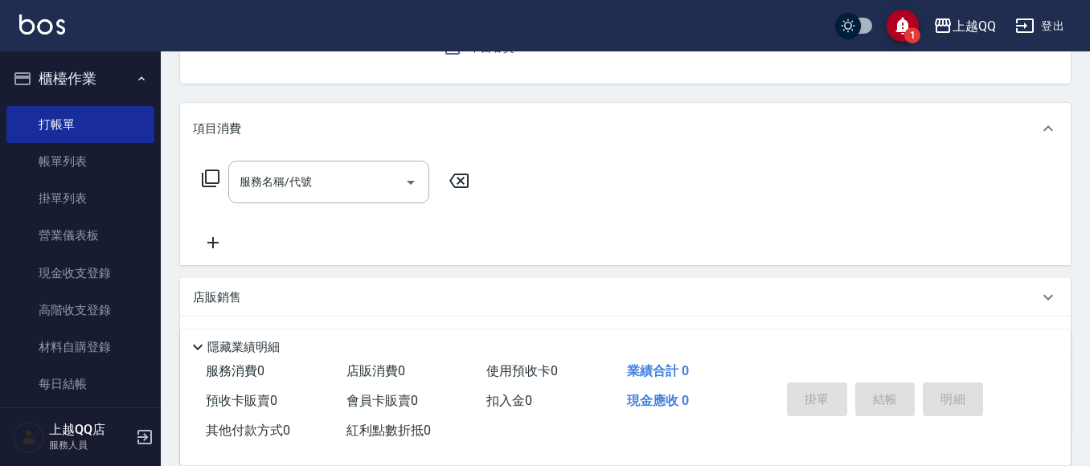
click at [202, 178] on icon at bounding box center [211, 179] width 18 height 18
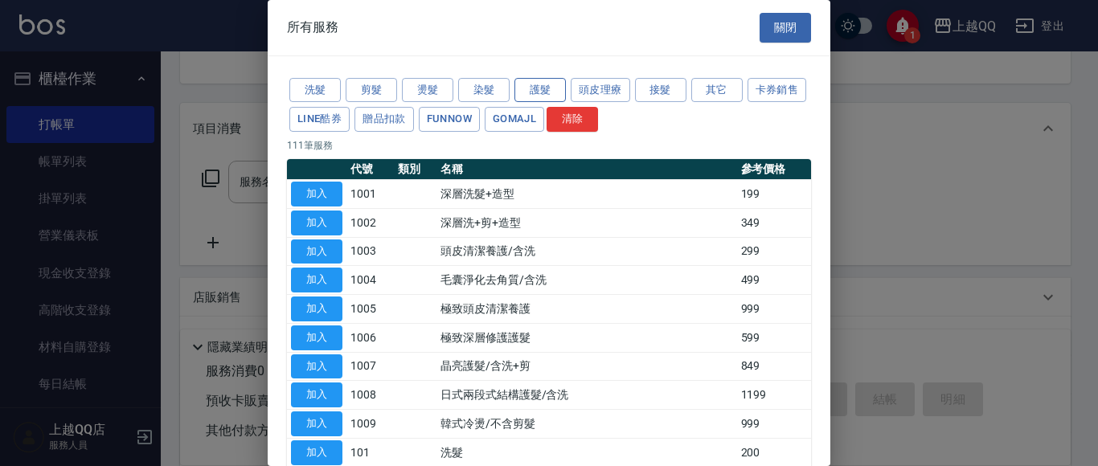
click at [538, 95] on button "護髮" at bounding box center [539, 90] width 51 height 25
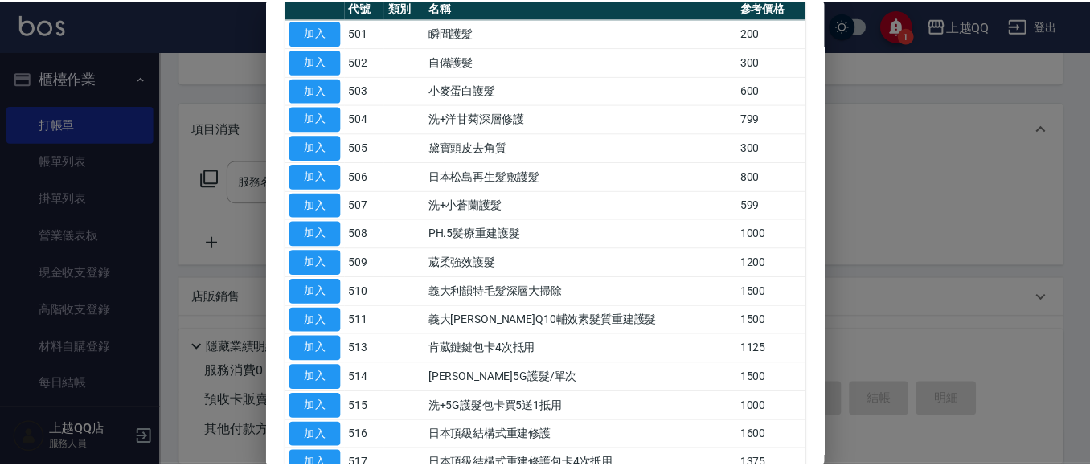
scroll to position [241, 0]
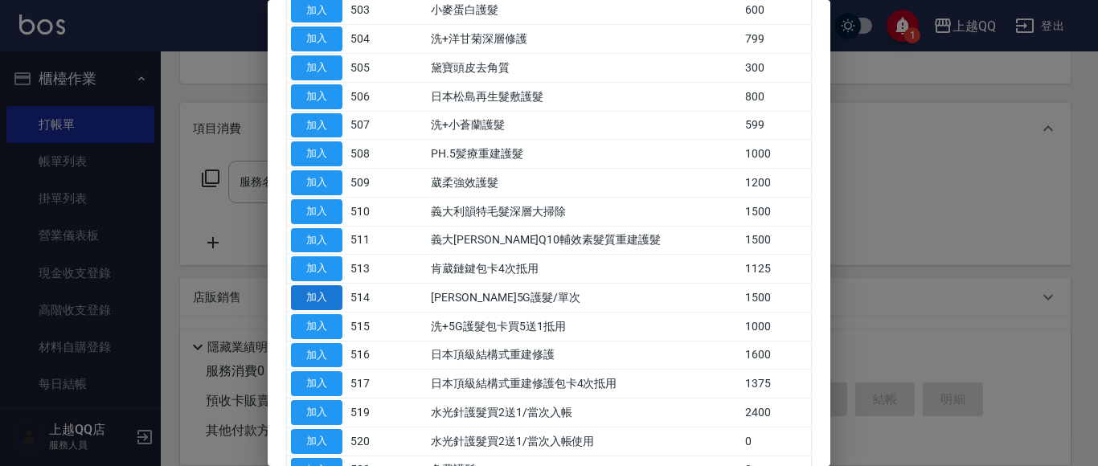
click at [336, 296] on button "加入" at bounding box center [316, 297] width 51 height 25
type input "[PERSON_NAME]5G護髮/單次(514)"
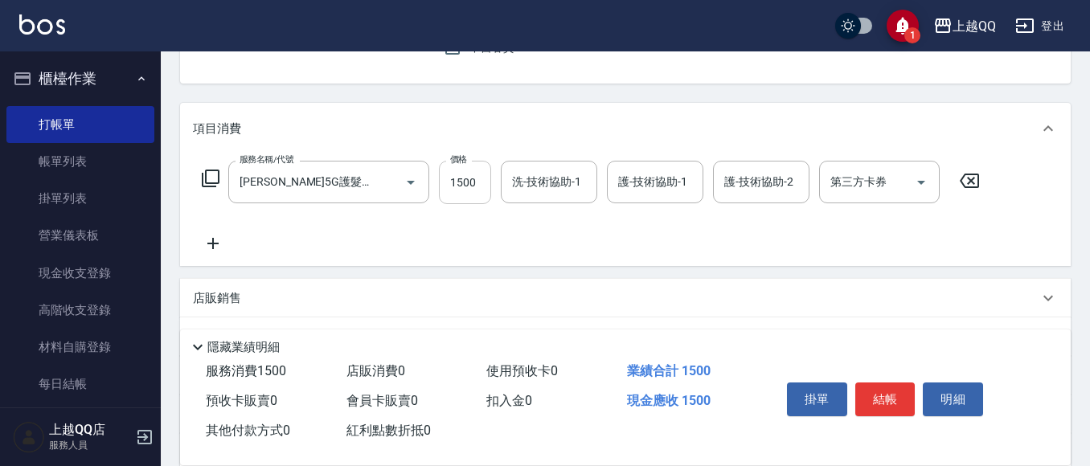
click at [468, 185] on input "1500" at bounding box center [465, 182] width 52 height 43
type input "13"
drag, startPoint x: 501, startPoint y: 182, endPoint x: 482, endPoint y: 187, distance: 19.9
click at [484, 186] on div "服務名稱/代號 [PERSON_NAME]5G護髮/單次(514) 服務名稱/代號 價格 13 價格 洗-技術協助-1 0 洗-技術協助-1 護-技術協助-1…" at bounding box center [591, 182] width 796 height 43
type input "0"
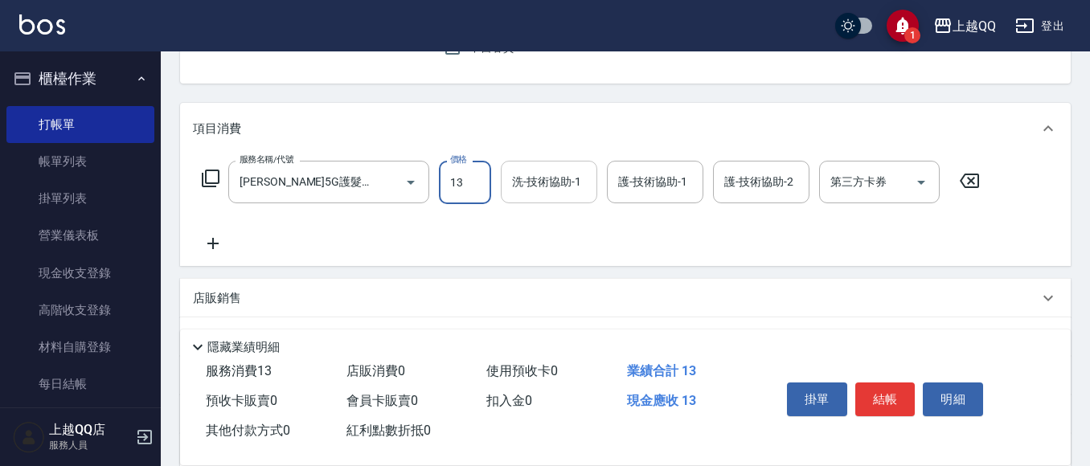
drag, startPoint x: 480, startPoint y: 187, endPoint x: 505, endPoint y: 182, distance: 25.4
click at [480, 187] on input "13" at bounding box center [465, 182] width 52 height 43
type input "1300"
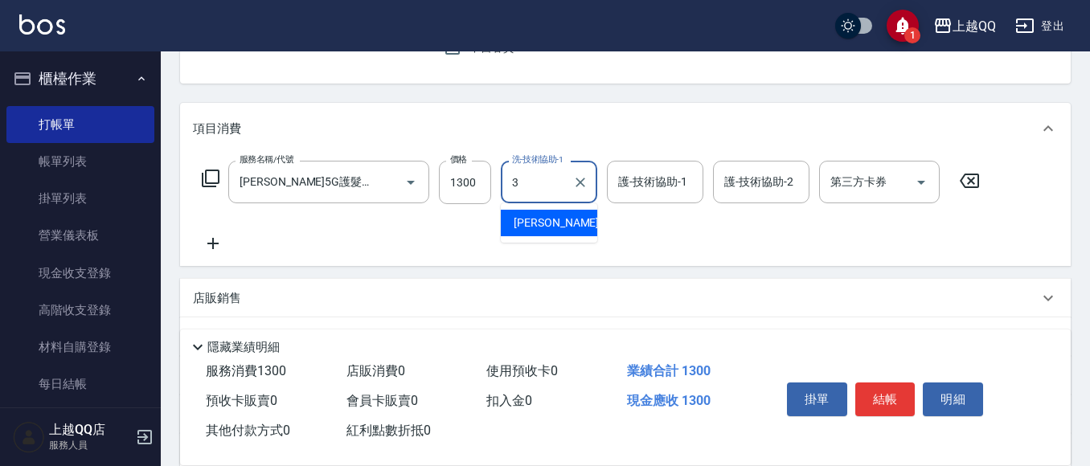
type input "佩怡-3"
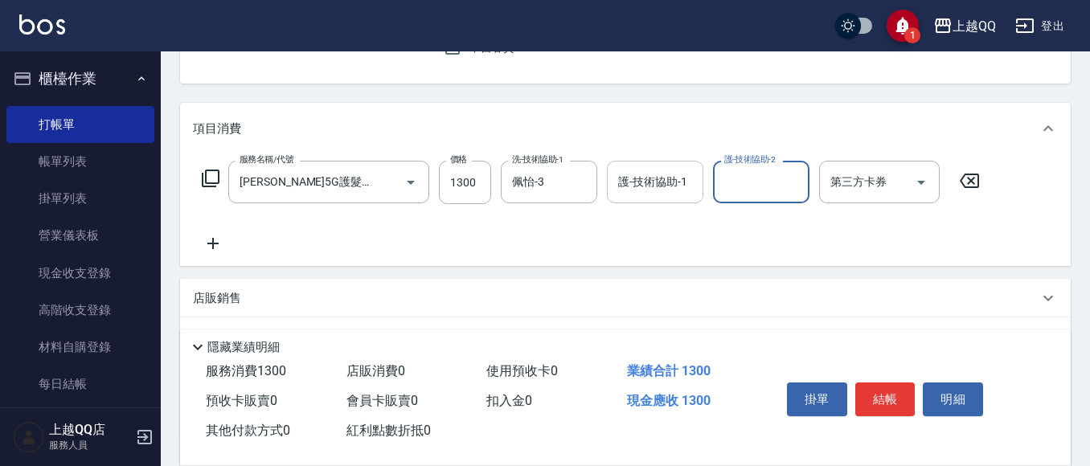
drag, startPoint x: 629, startPoint y: 190, endPoint x: 748, endPoint y: 129, distance: 133.7
click at [630, 190] on input "護-技術協助-1" at bounding box center [655, 182] width 82 height 28
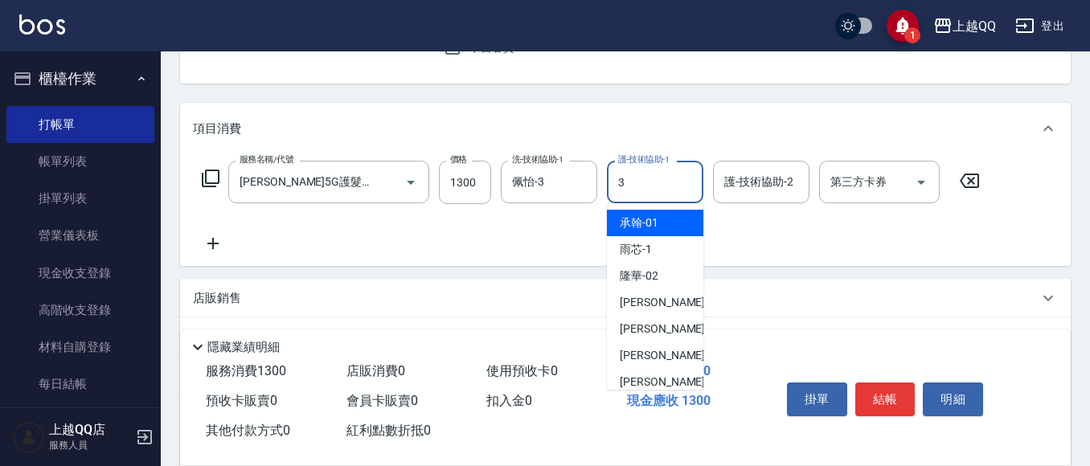
type input "佩怡-3"
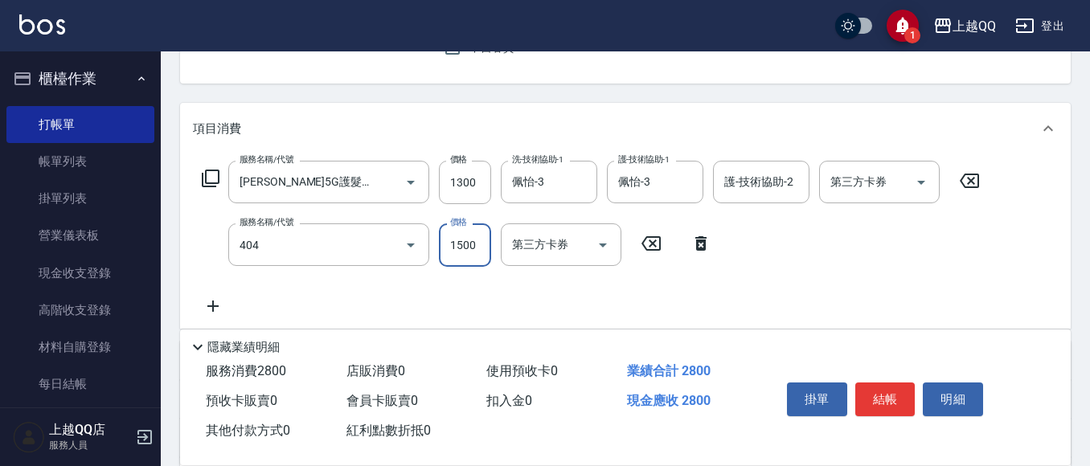
type input "設計染髮(404)"
type input "1800"
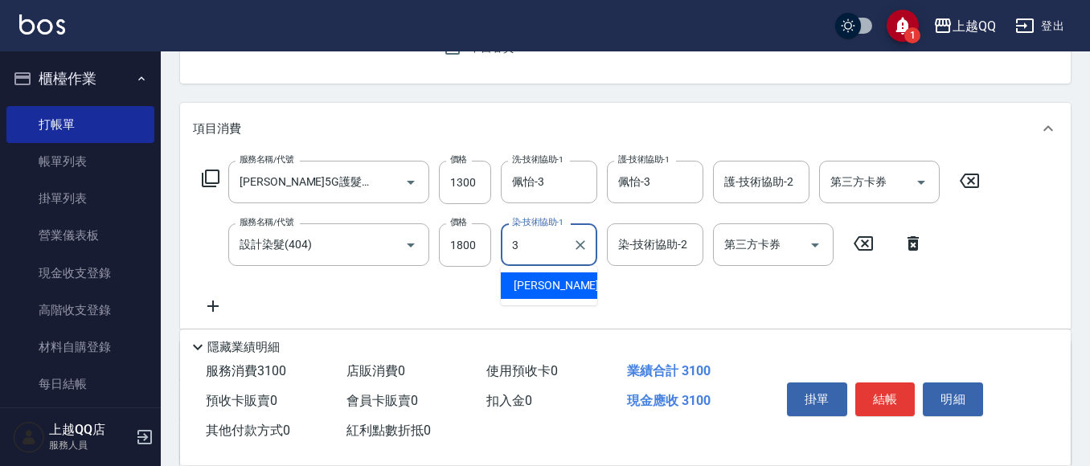
type input "佩怡-3"
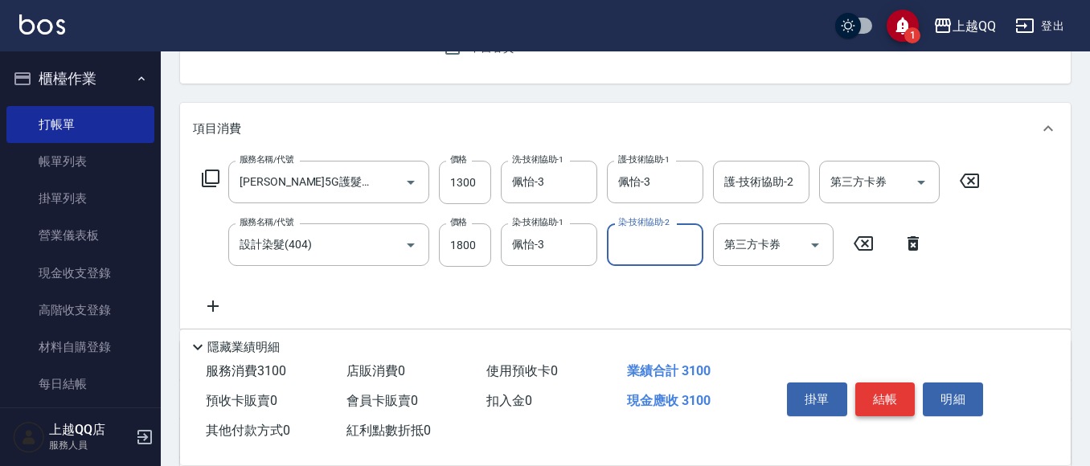
click at [883, 390] on button "結帳" at bounding box center [885, 399] width 60 height 34
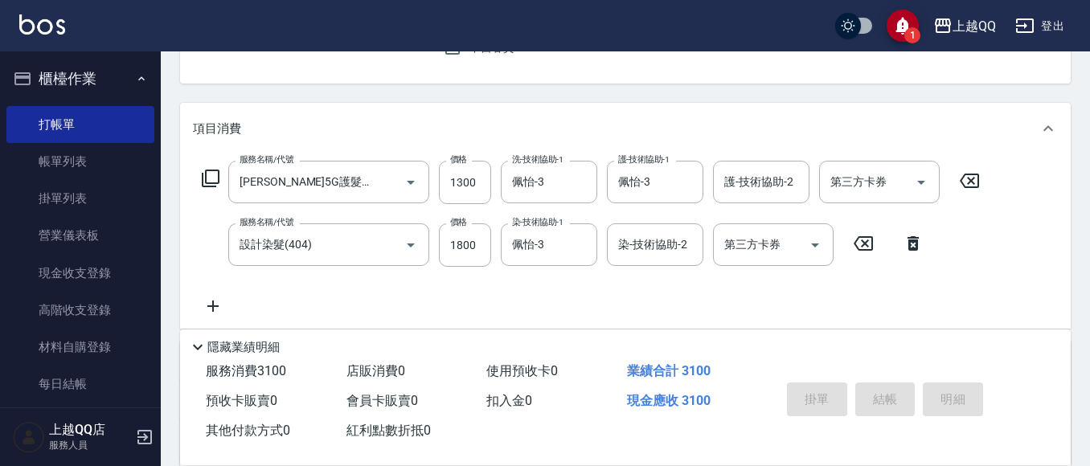
type input "[DATE] 17:59"
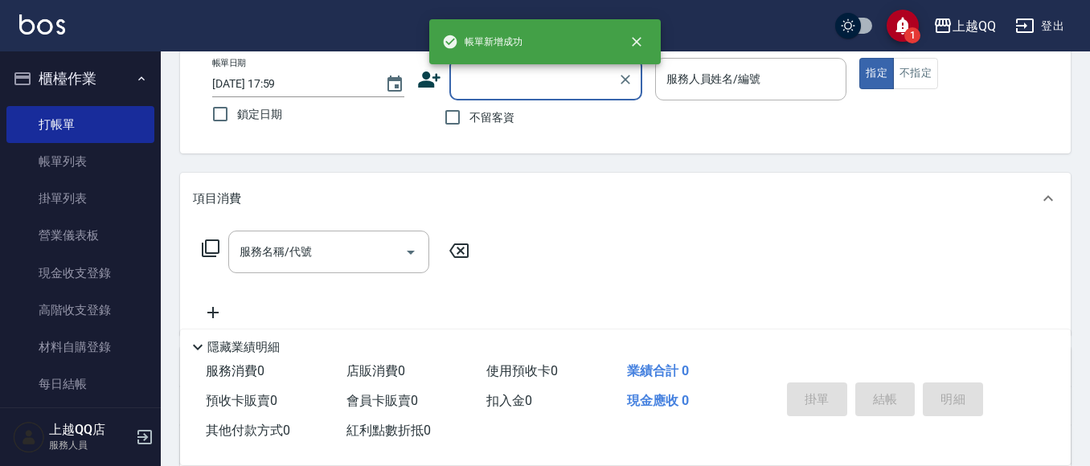
scroll to position [0, 0]
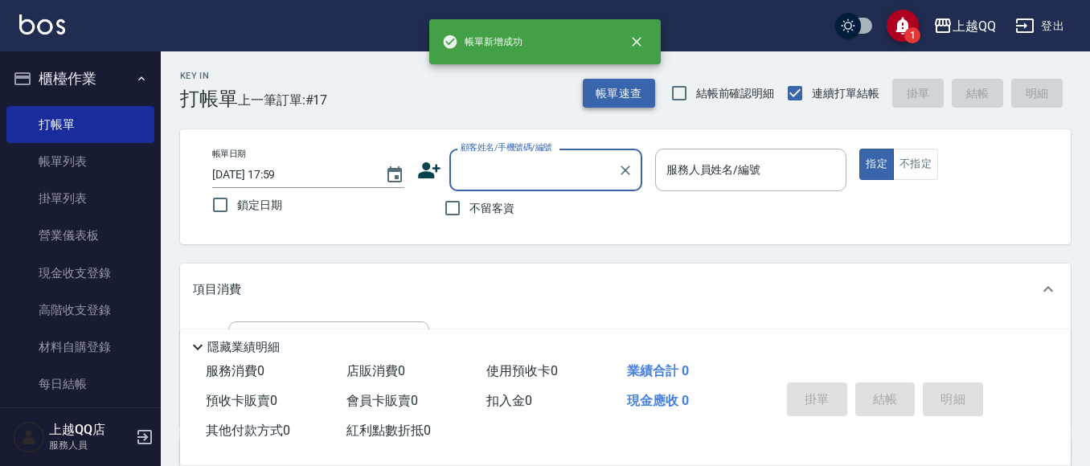
click at [618, 96] on button "帳單速查" at bounding box center [619, 94] width 72 height 30
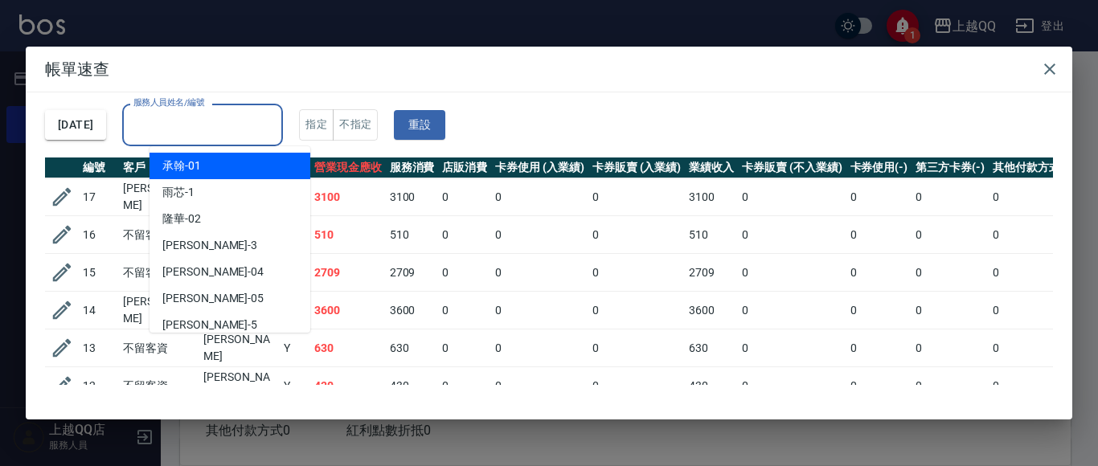
click at [276, 119] on input "服務人員姓名/編號" at bounding box center [202, 125] width 146 height 28
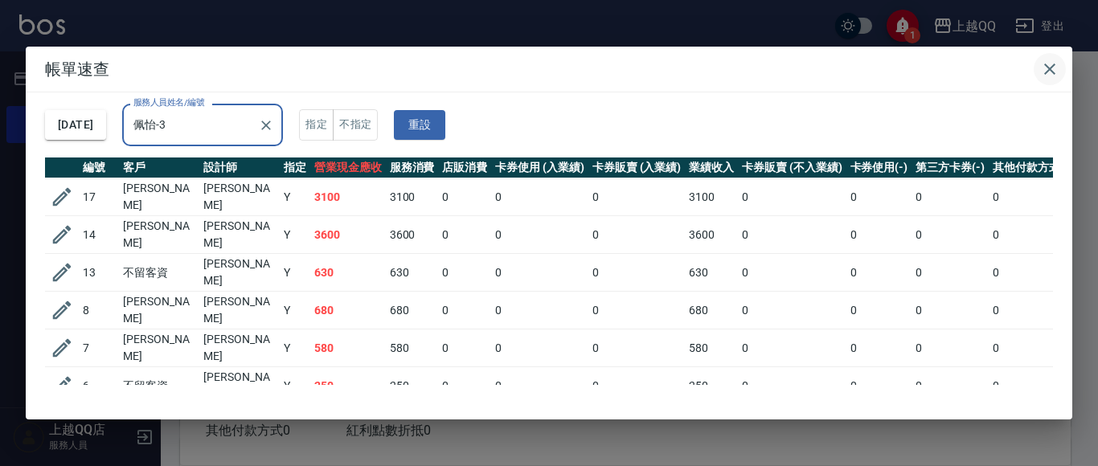
type input "佩怡-3"
drag, startPoint x: 1057, startPoint y: 70, endPoint x: 836, endPoint y: 87, distance: 222.4
click at [1057, 71] on icon "button" at bounding box center [1049, 68] width 19 height 19
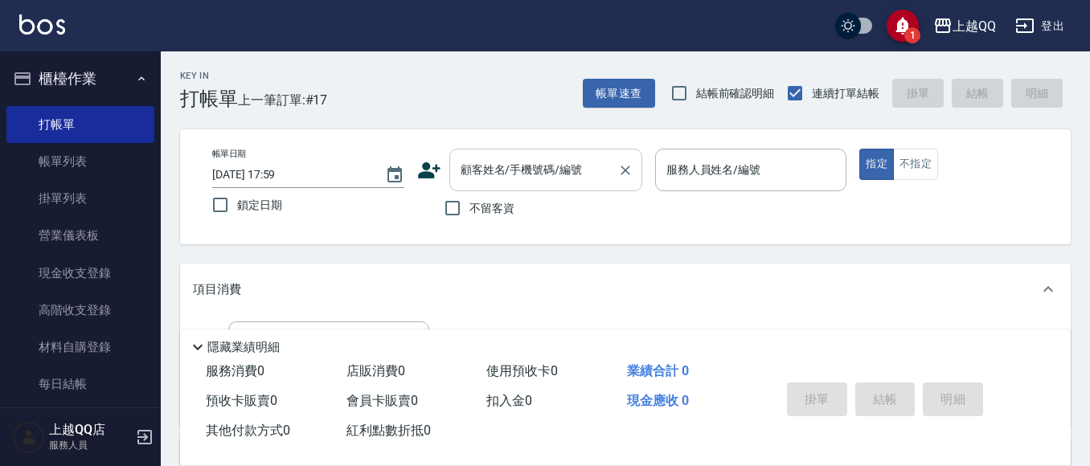
click at [536, 155] on div "顧客姓名/手機號碼/編號" at bounding box center [545, 170] width 193 height 43
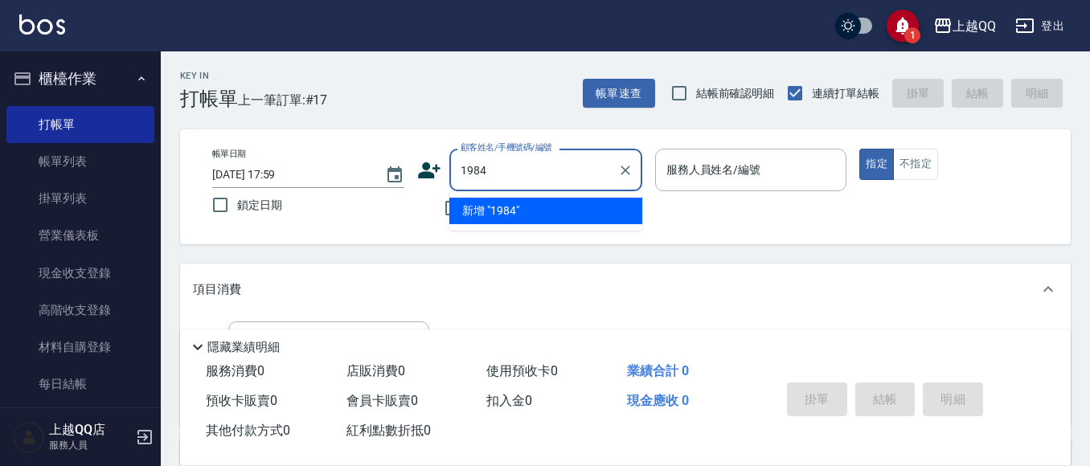
type input "1984"
click at [859, 149] on button "指定" at bounding box center [876, 164] width 35 height 31
type button "true"
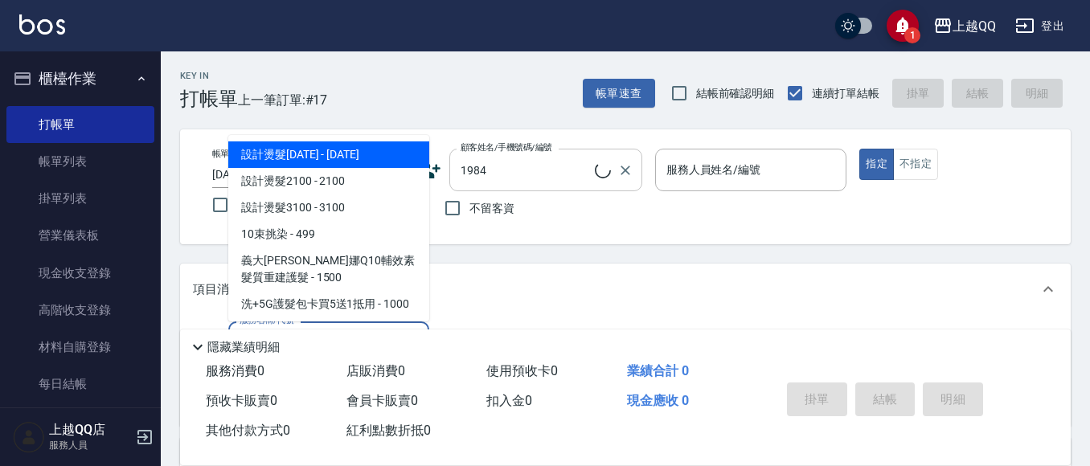
type input "10"
type input "[PERSON_NAME]/0983911557/1984"
type input "101"
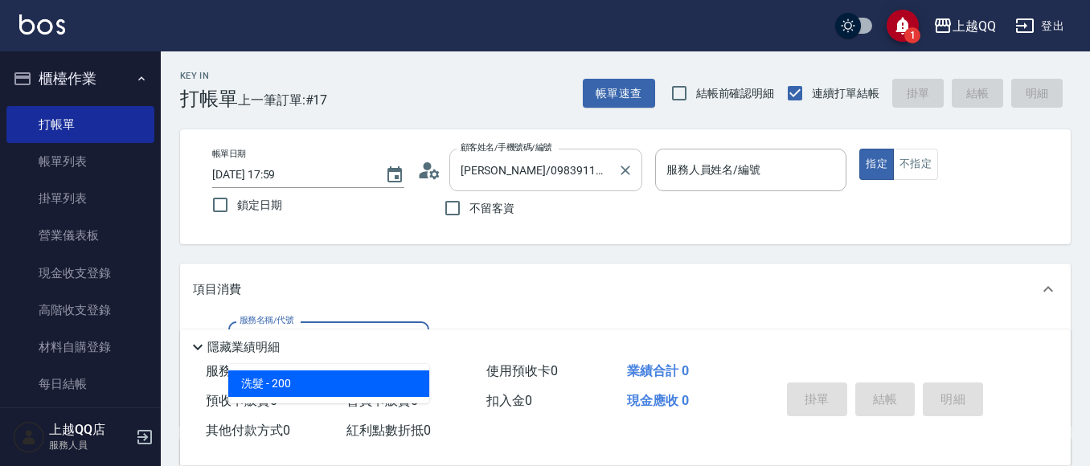
type input "佩怡-3"
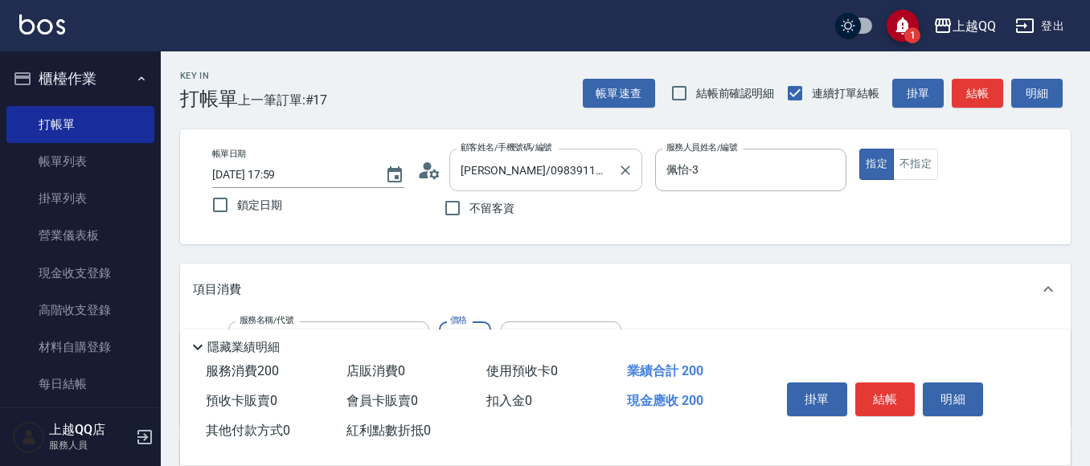
type input "洗髮(101)"
type input "230"
type input "[PERSON_NAME]-25"
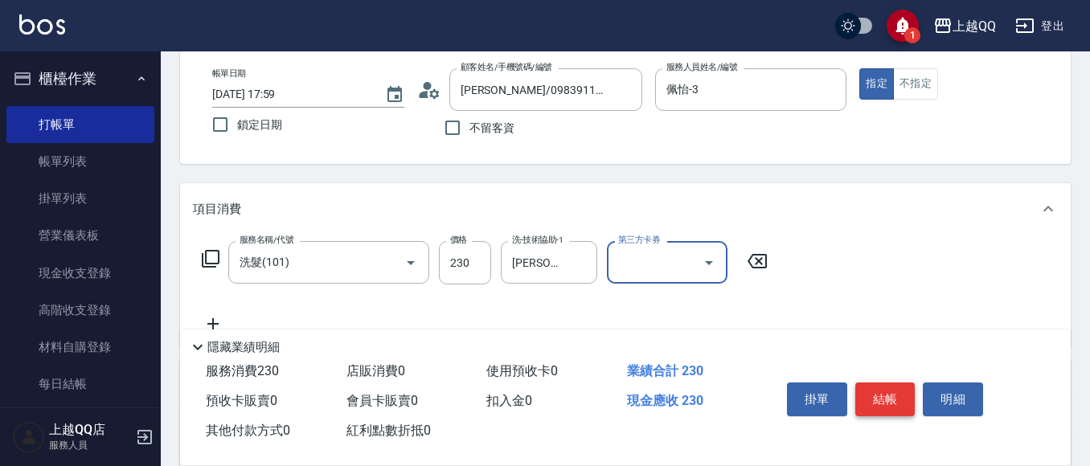
click at [879, 383] on button "結帳" at bounding box center [885, 399] width 60 height 34
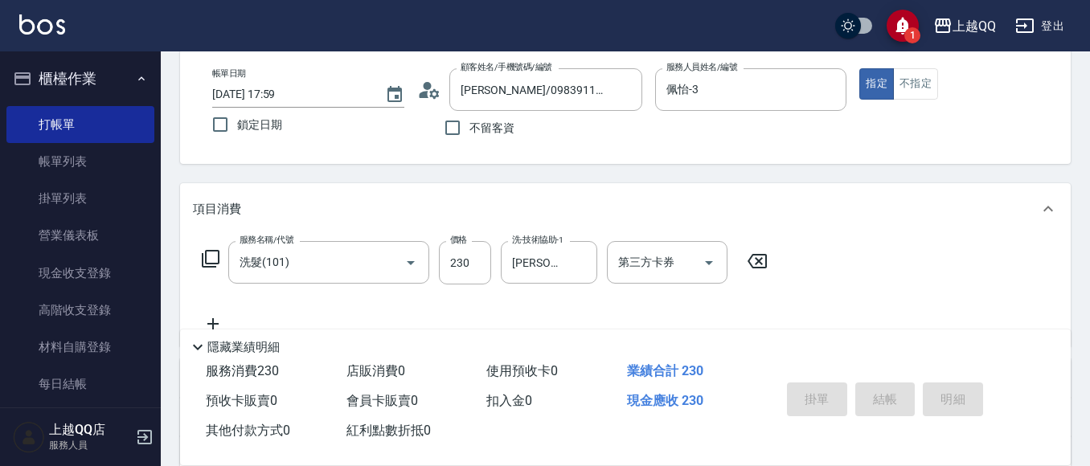
type input "[DATE] 18:00"
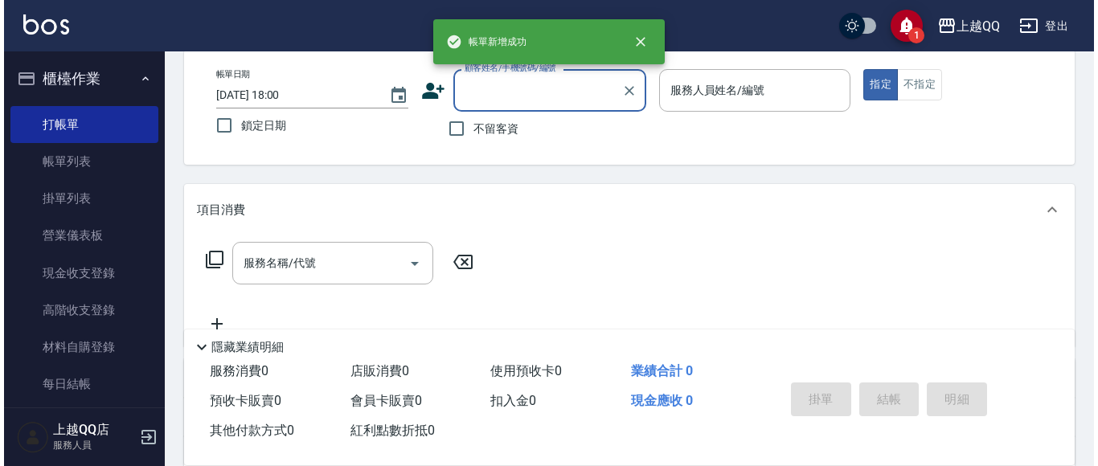
scroll to position [0, 0]
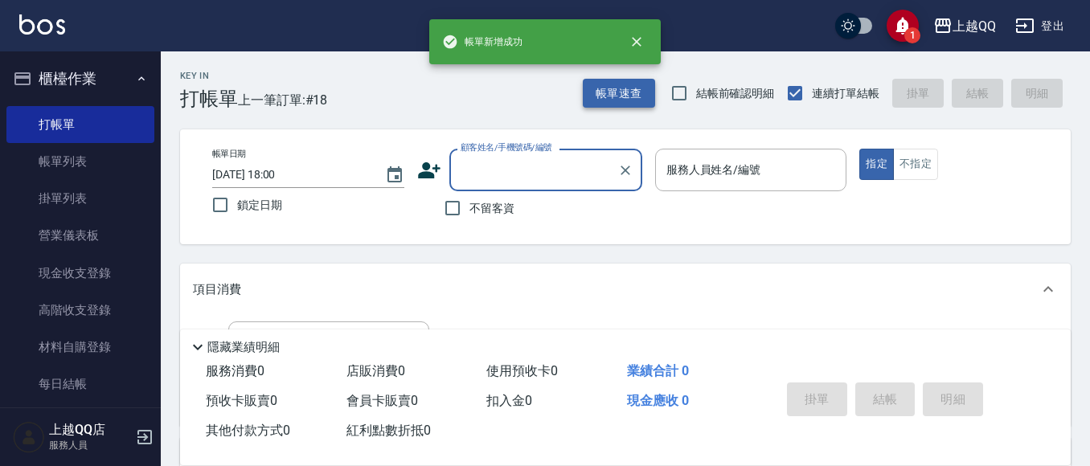
click at [613, 104] on button "帳單速查" at bounding box center [619, 94] width 72 height 30
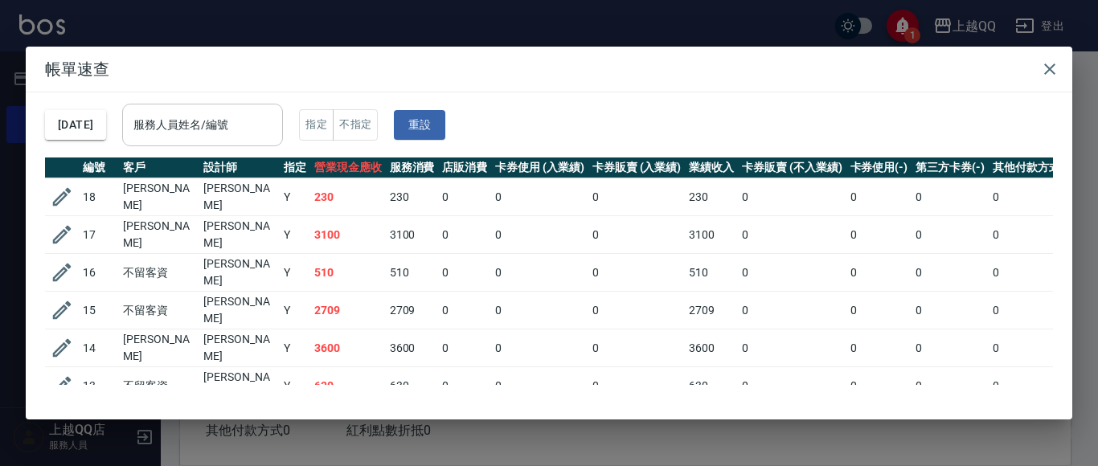
click at [272, 119] on input "服務人員姓名/編號" at bounding box center [202, 125] width 146 height 28
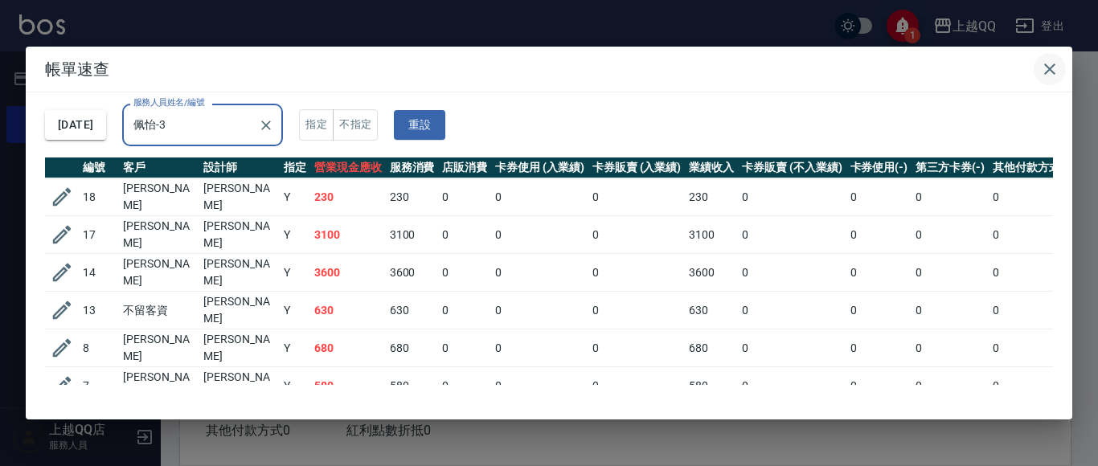
type input "佩怡-3"
click at [1051, 71] on icon "button" at bounding box center [1049, 68] width 11 height 11
